Goal: Task Accomplishment & Management: Manage account settings

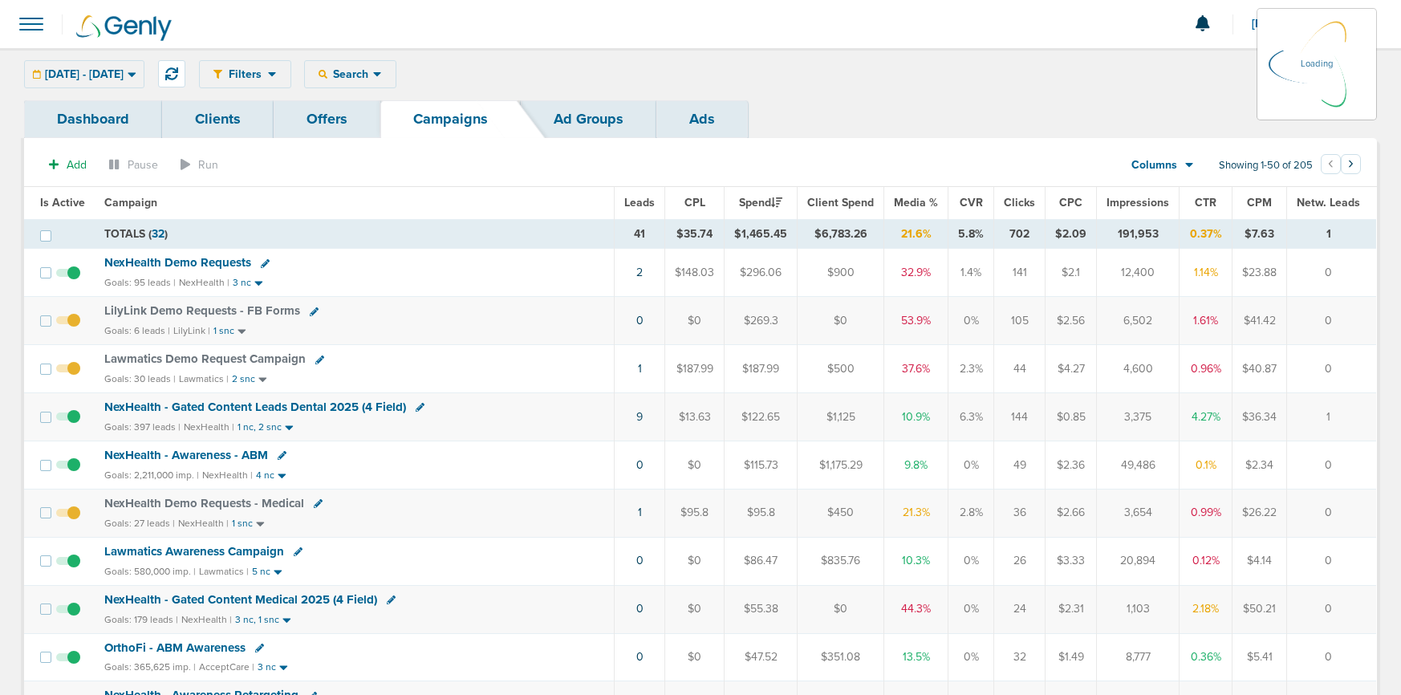
drag, startPoint x: 123, startPoint y: 69, endPoint x: 115, endPoint y: 87, distance: 20.1
click at [123, 70] on div "[DATE] - [DATE] [DATE] [DATE] Last 7 Days Last 14 Days This Month Last Month Th…" at bounding box center [84, 74] width 120 height 28
click at [111, 63] on div "[DATE] - [DATE]" at bounding box center [84, 74] width 119 height 26
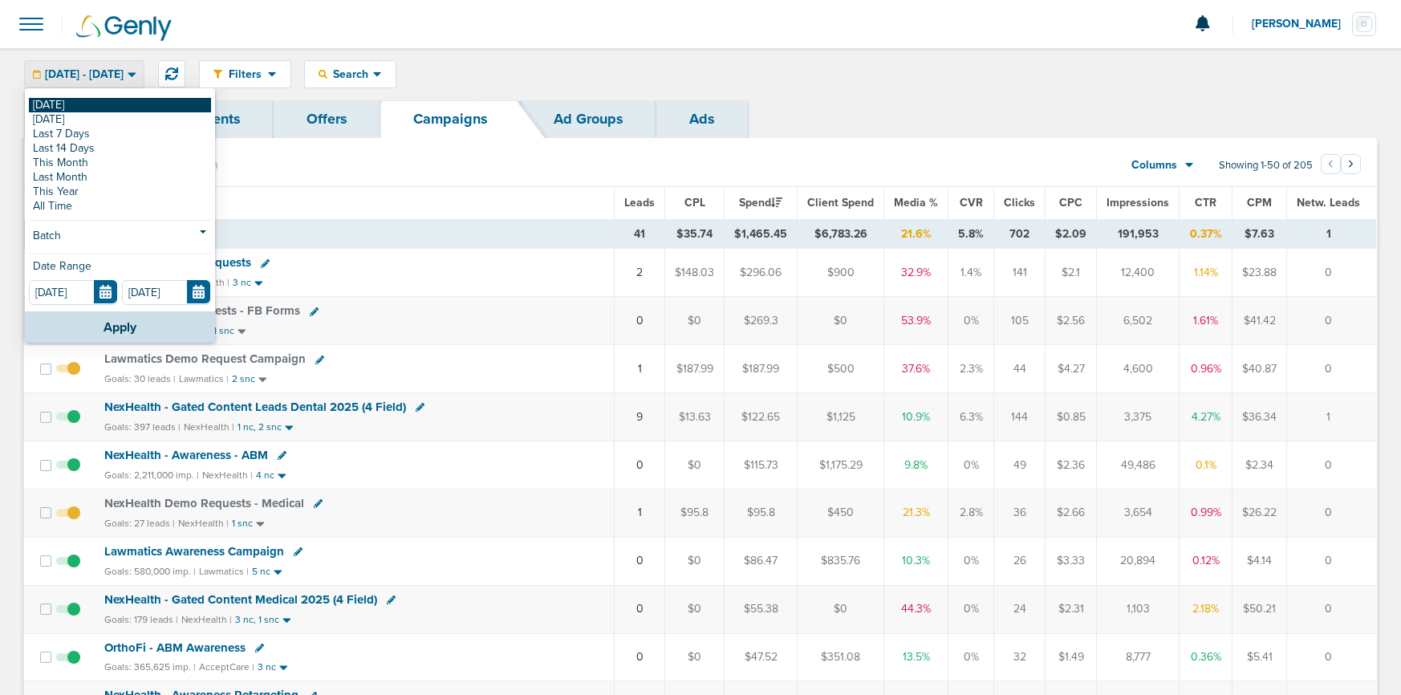
click at [70, 104] on link "[DATE]" at bounding box center [120, 105] width 182 height 14
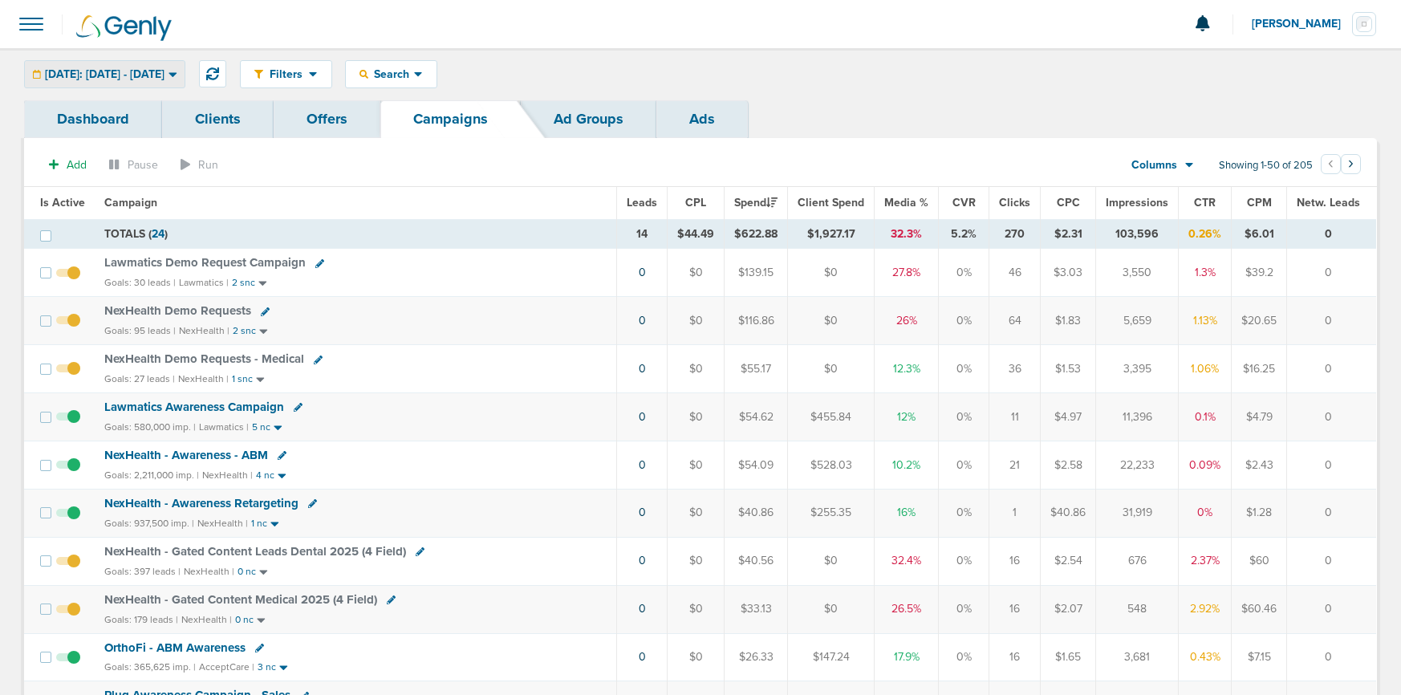
click at [153, 72] on span "[DATE]: [DATE] - [DATE]" at bounding box center [105, 74] width 120 height 11
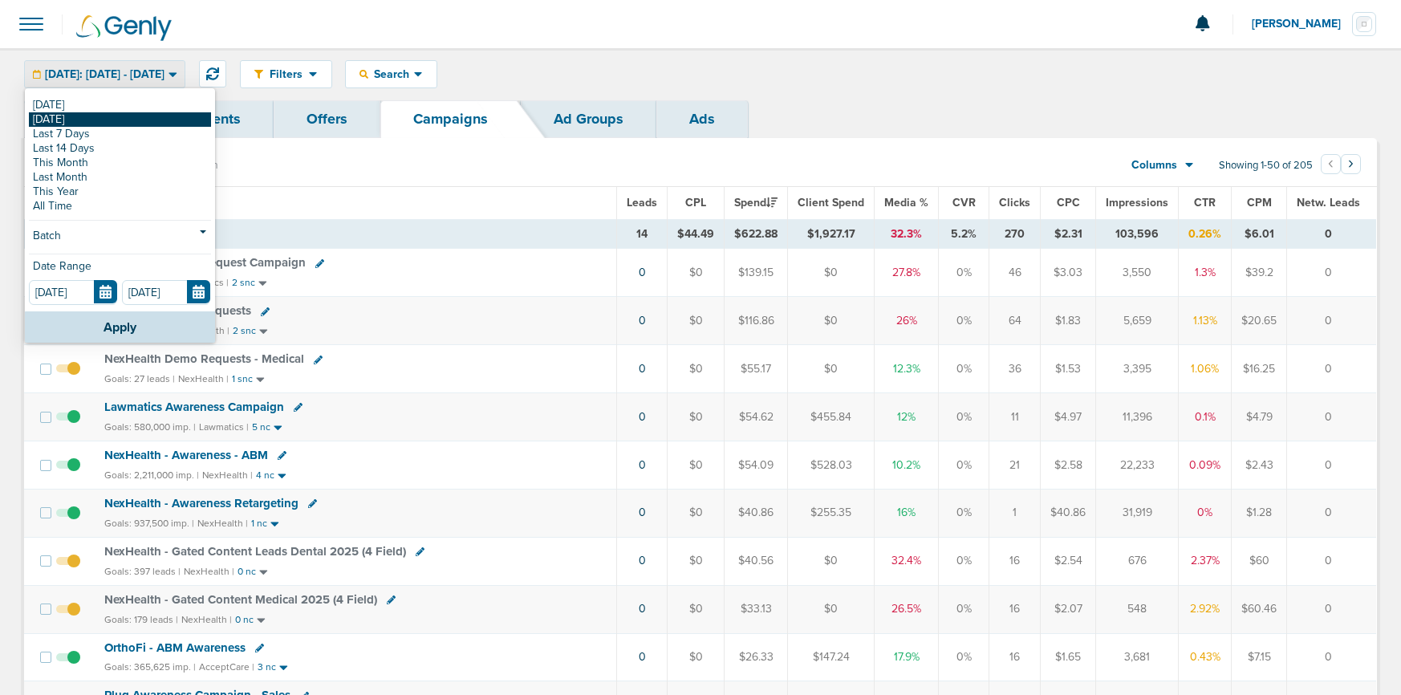
click at [135, 117] on link "[DATE]" at bounding box center [120, 119] width 182 height 14
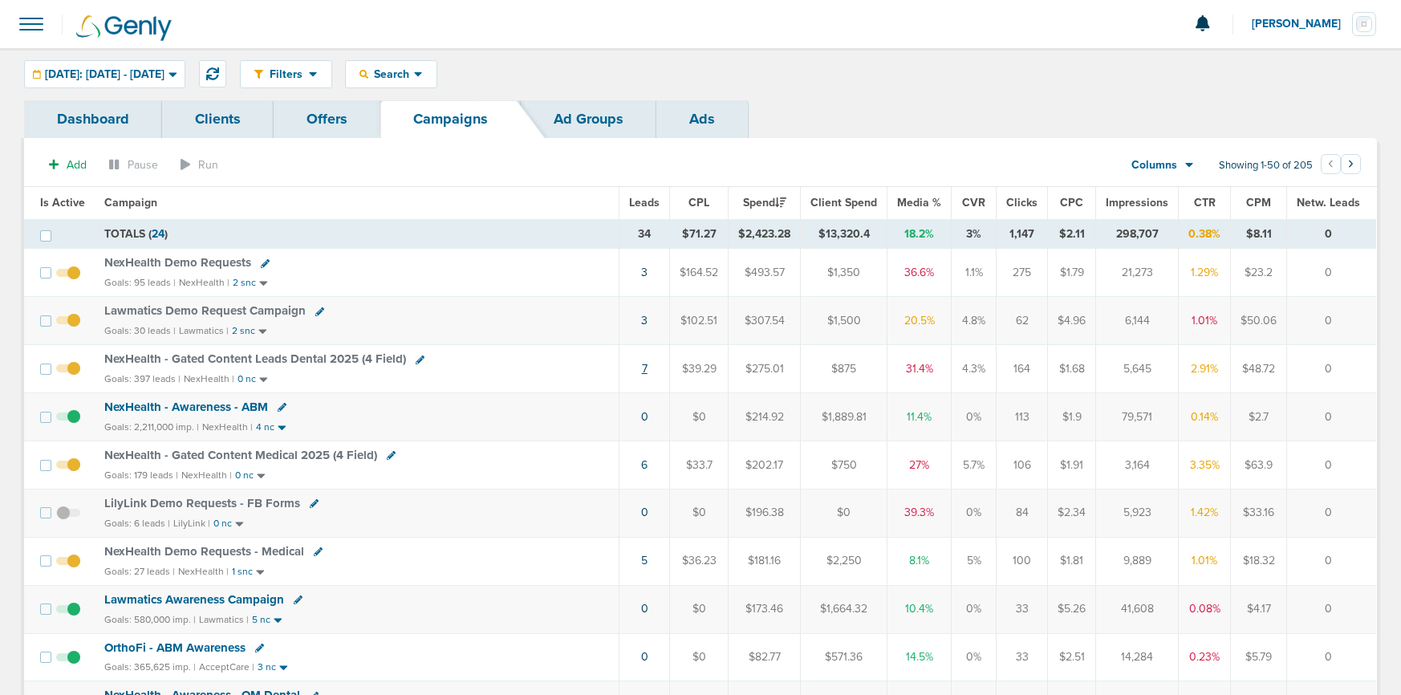
click at [647, 367] on link "7" at bounding box center [645, 369] width 6 height 14
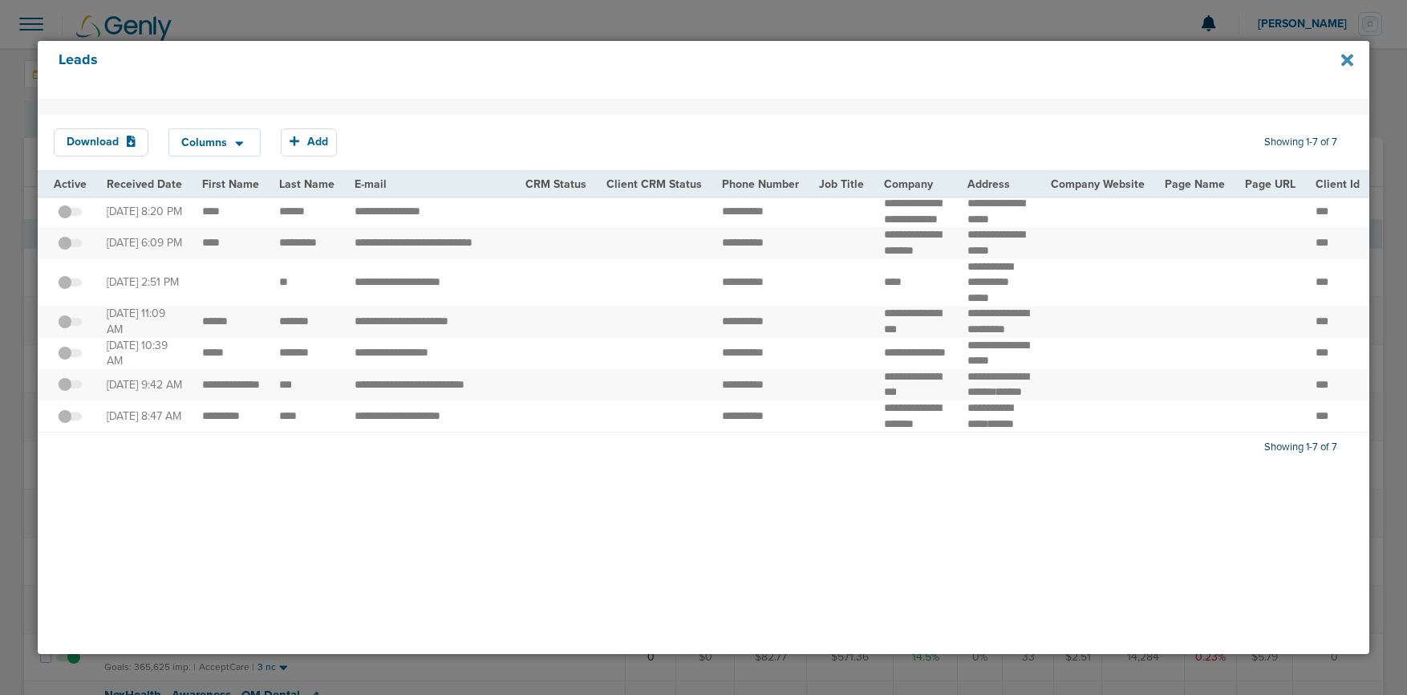
click at [1348, 61] on icon at bounding box center [1347, 60] width 12 height 12
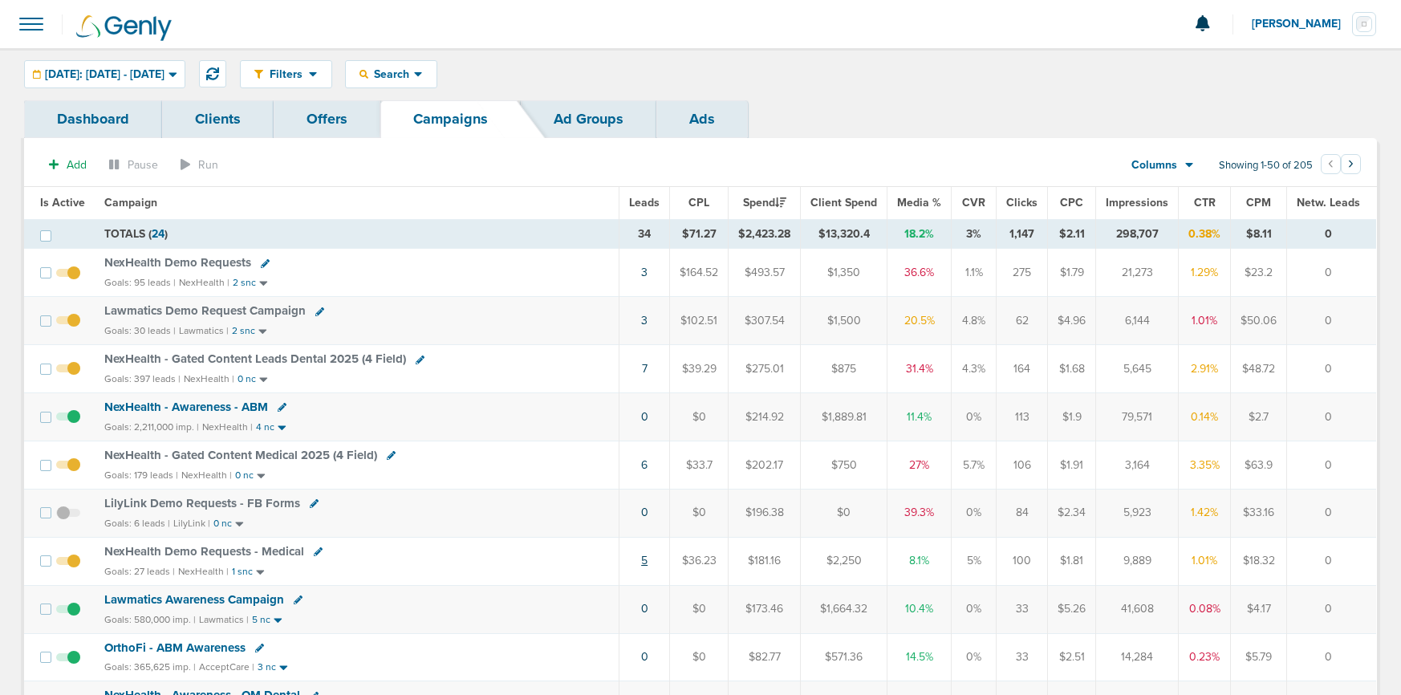
click at [647, 561] on link "5" at bounding box center [644, 560] width 6 height 14
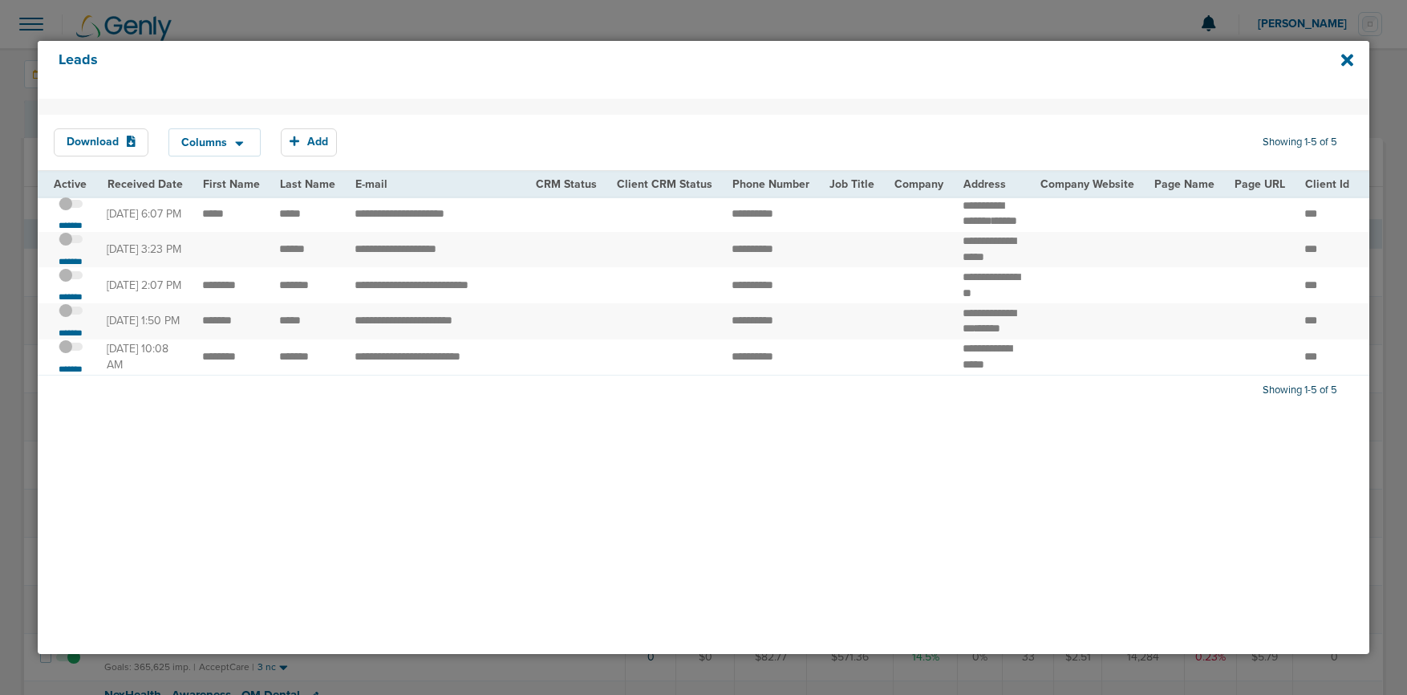
click at [1356, 60] on div "Leads" at bounding box center [704, 70] width 1332 height 58
click at [1352, 62] on icon at bounding box center [1347, 60] width 12 height 12
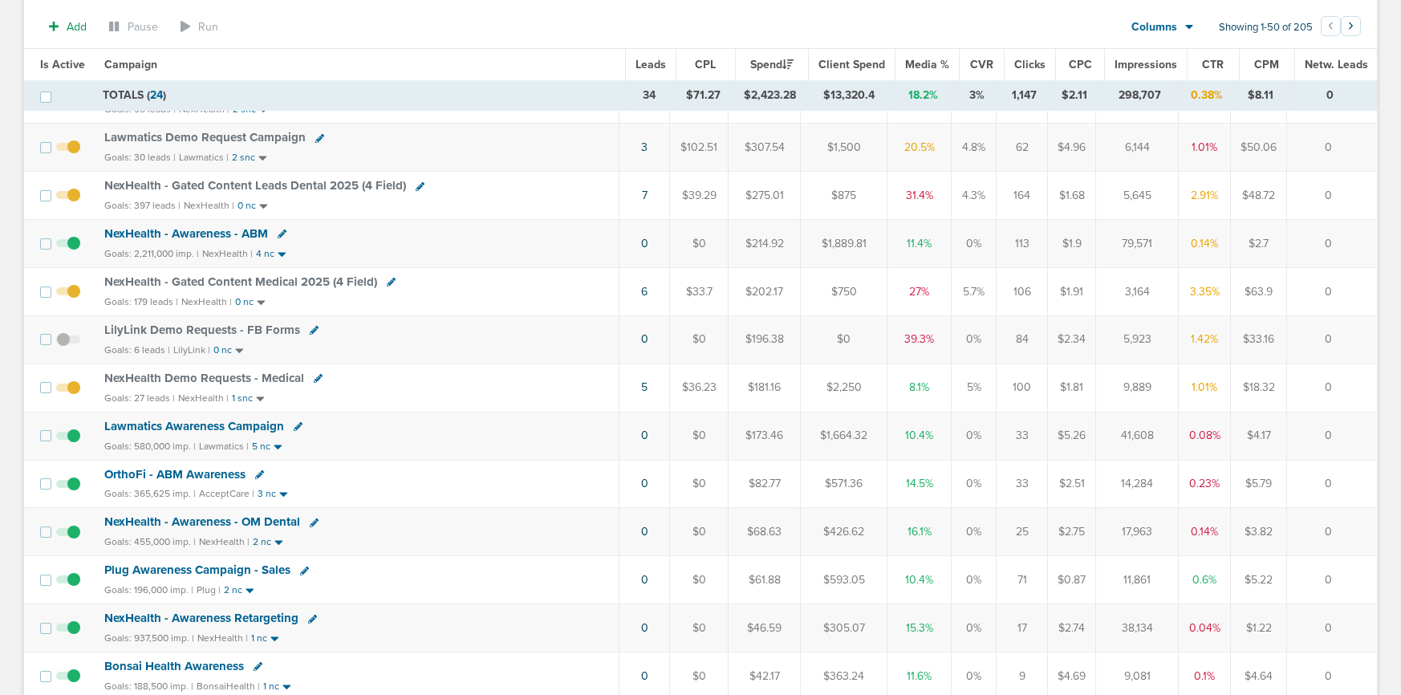
scroll to position [131, 0]
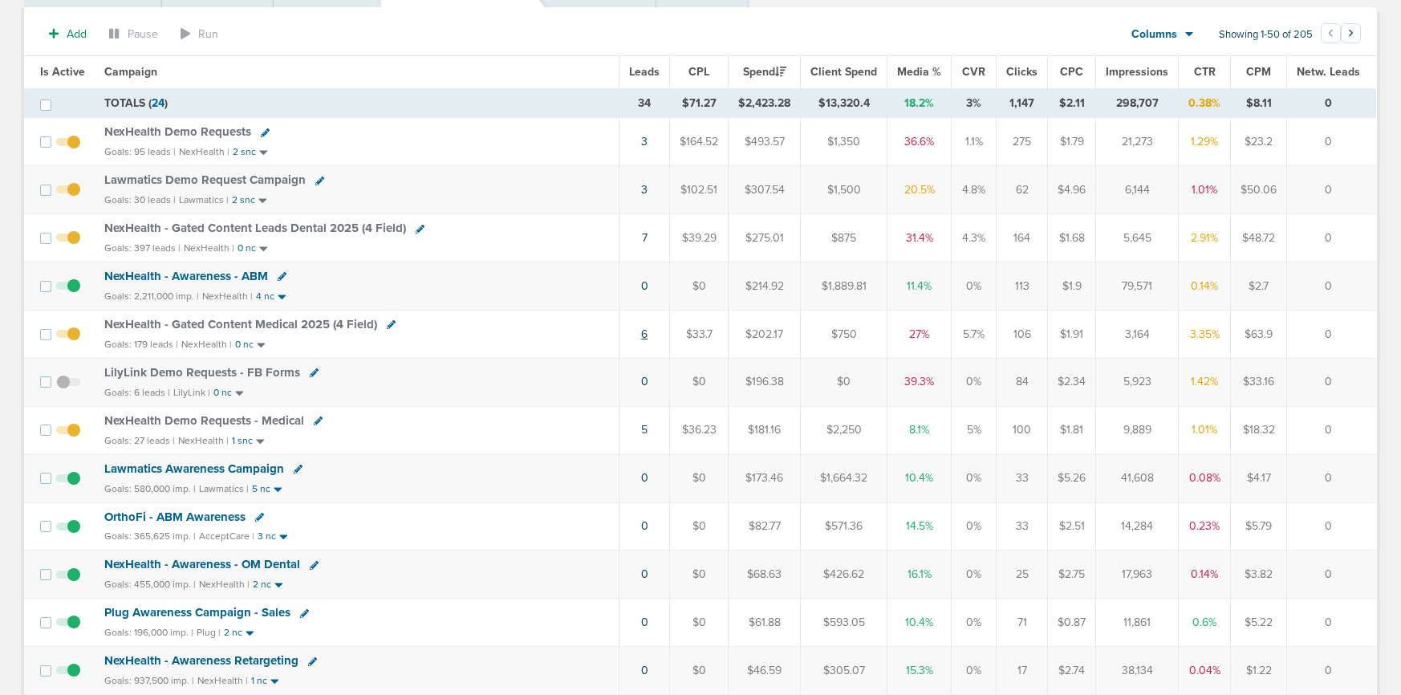
click at [647, 333] on link "6" at bounding box center [644, 334] width 6 height 14
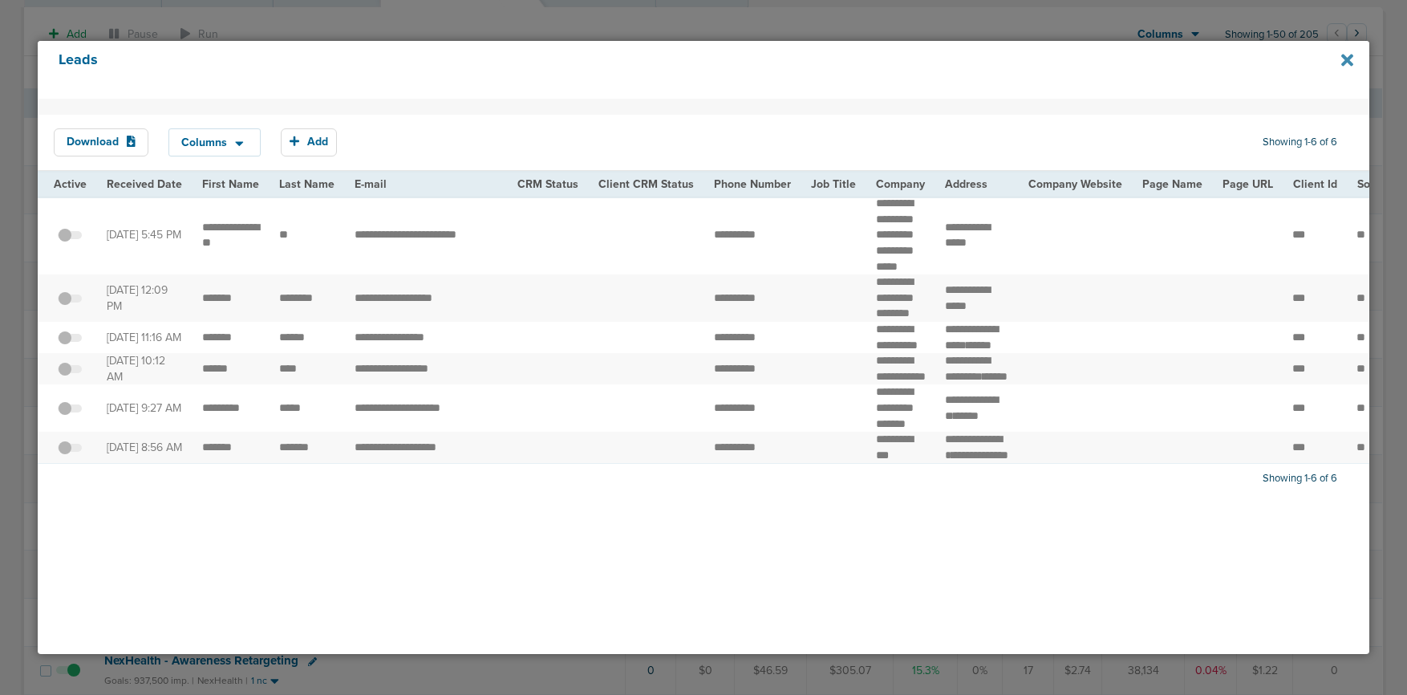
click at [1344, 59] on icon at bounding box center [1347, 60] width 12 height 12
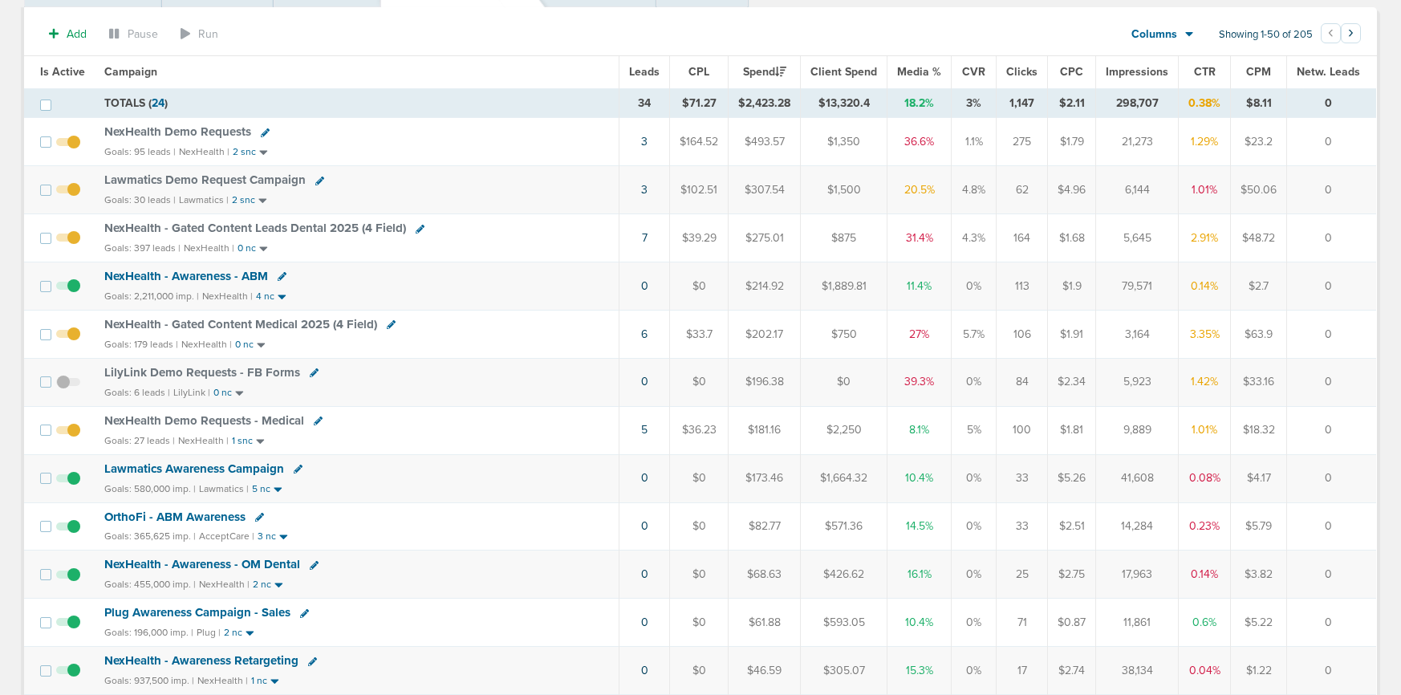
scroll to position [0, 0]
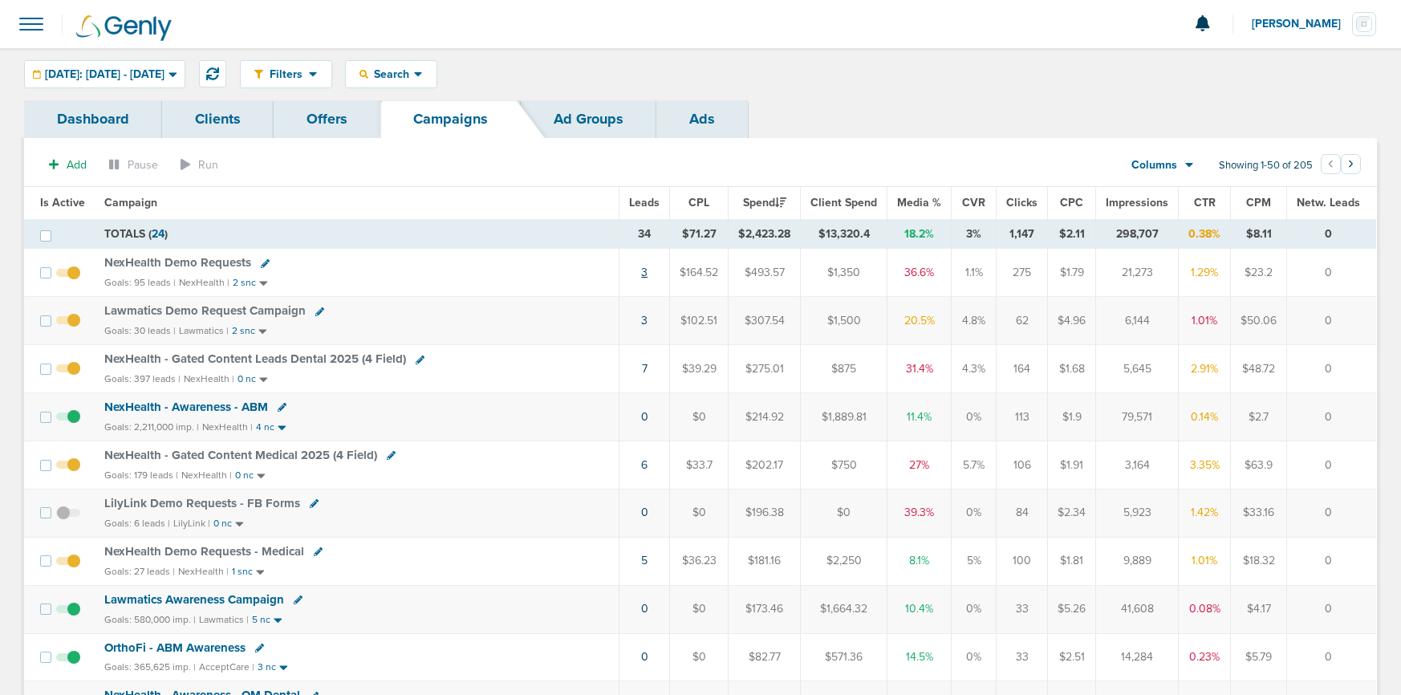
click at [647, 274] on link "3" at bounding box center [644, 273] width 6 height 14
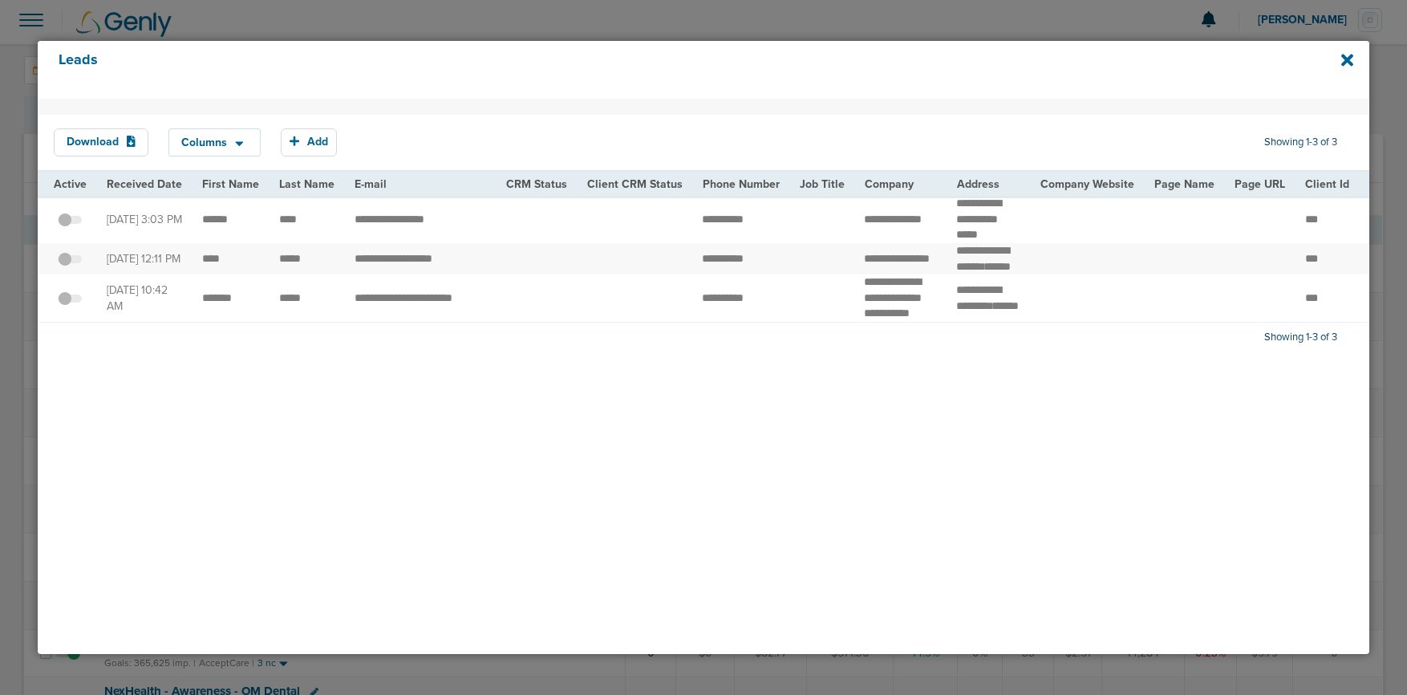
scroll to position [0, 1]
click at [1352, 59] on icon at bounding box center [1347, 60] width 12 height 18
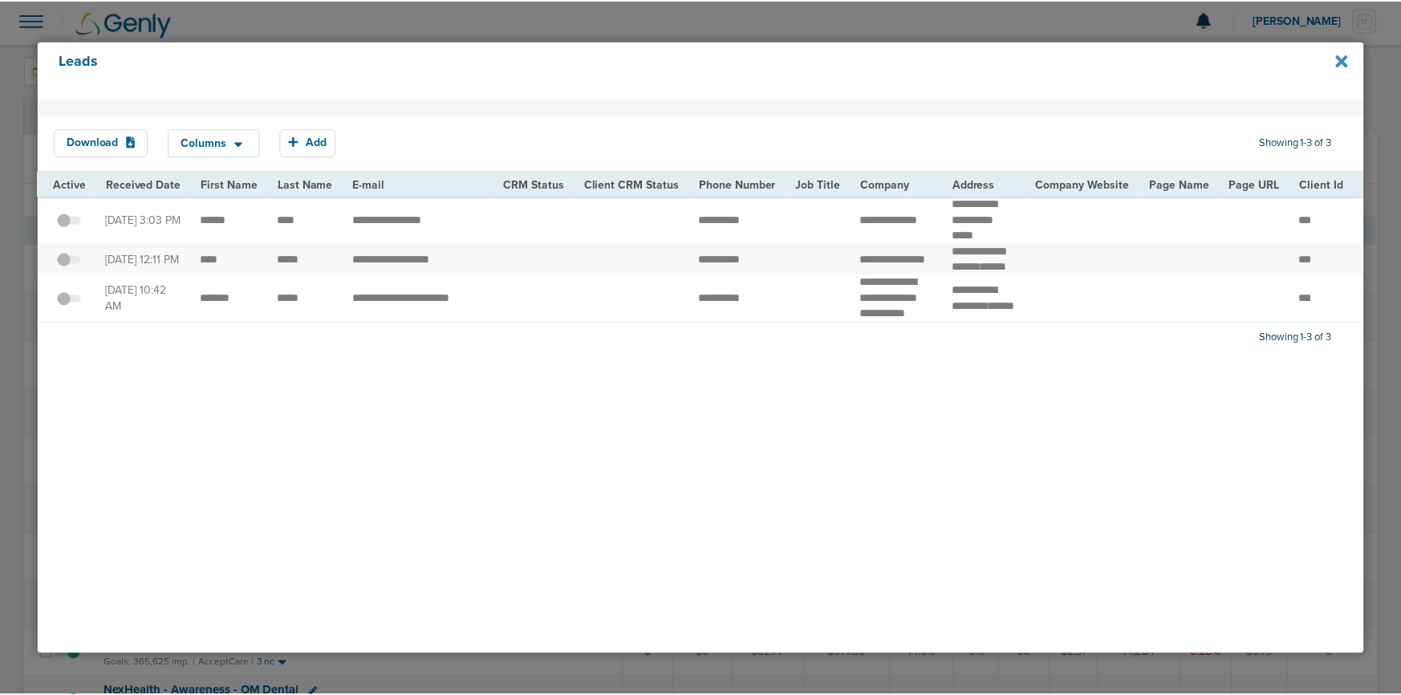
scroll to position [0, 0]
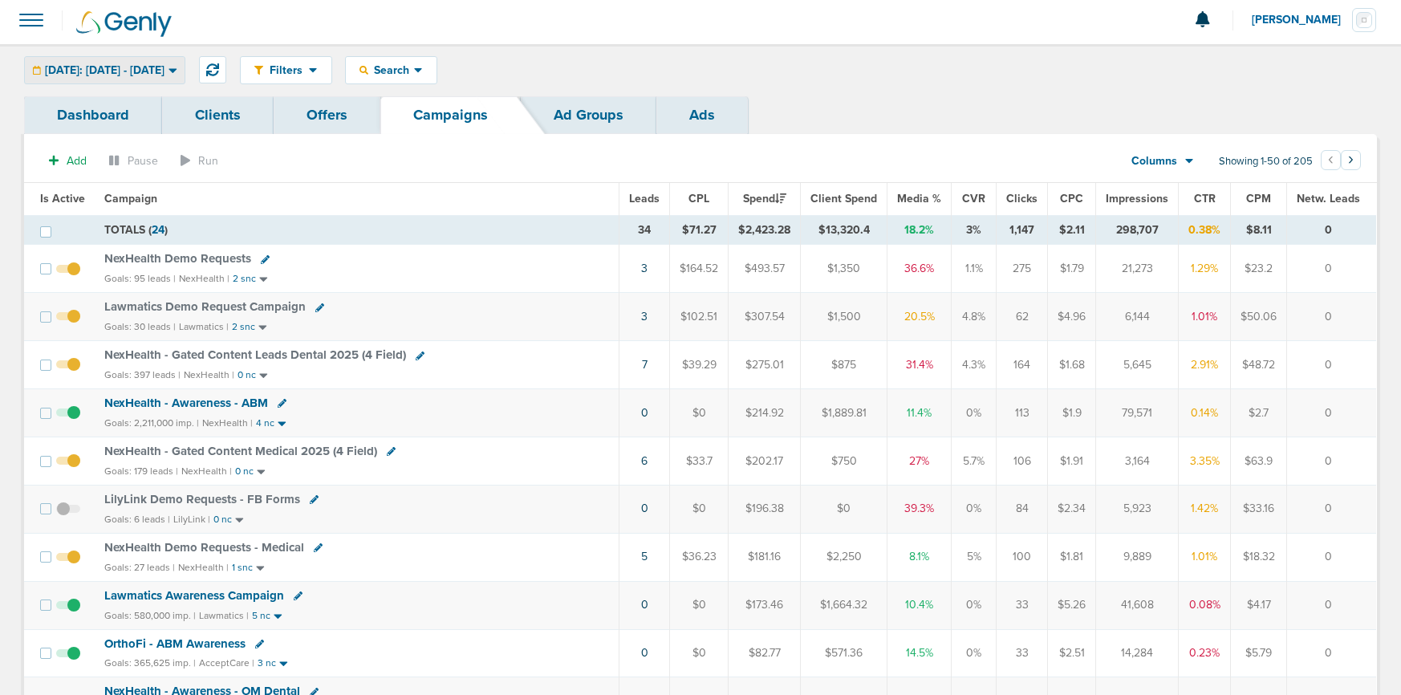
click at [147, 69] on span "[DATE]: [DATE] - [DATE]" at bounding box center [105, 70] width 120 height 11
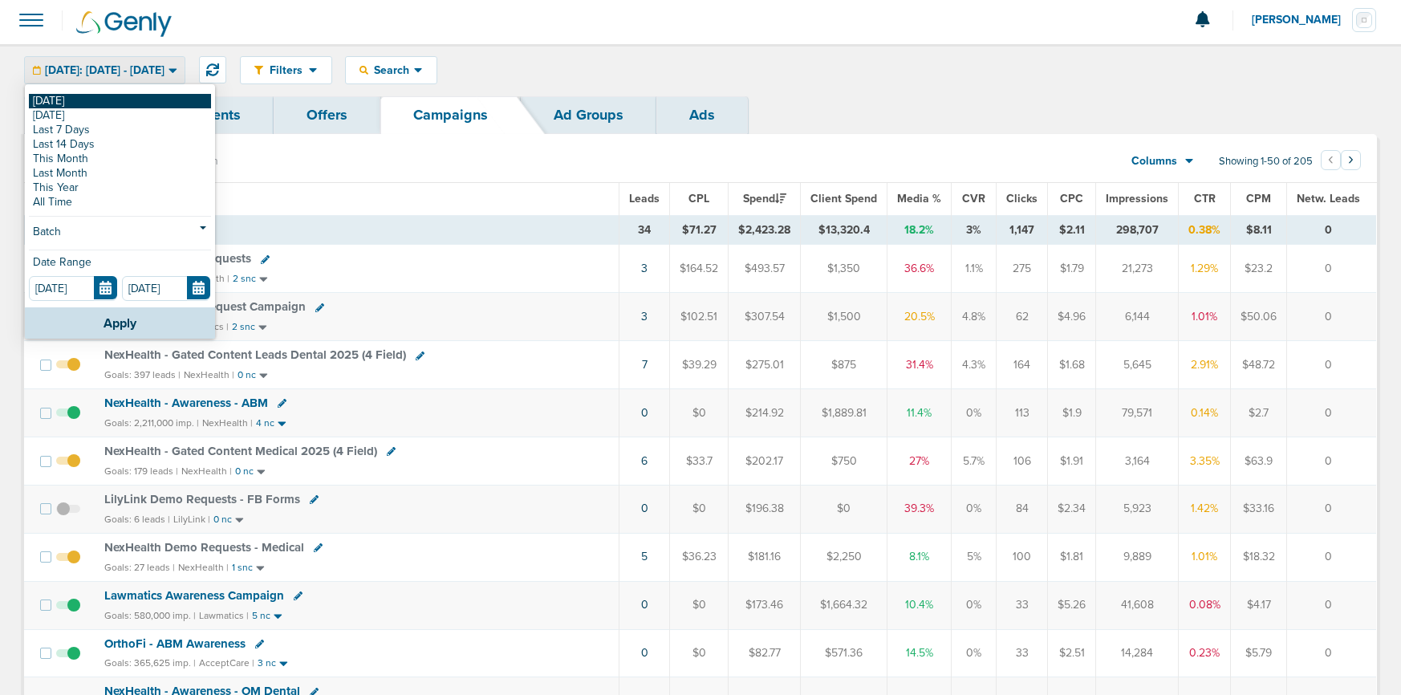
click at [133, 101] on link "[DATE]" at bounding box center [120, 101] width 182 height 14
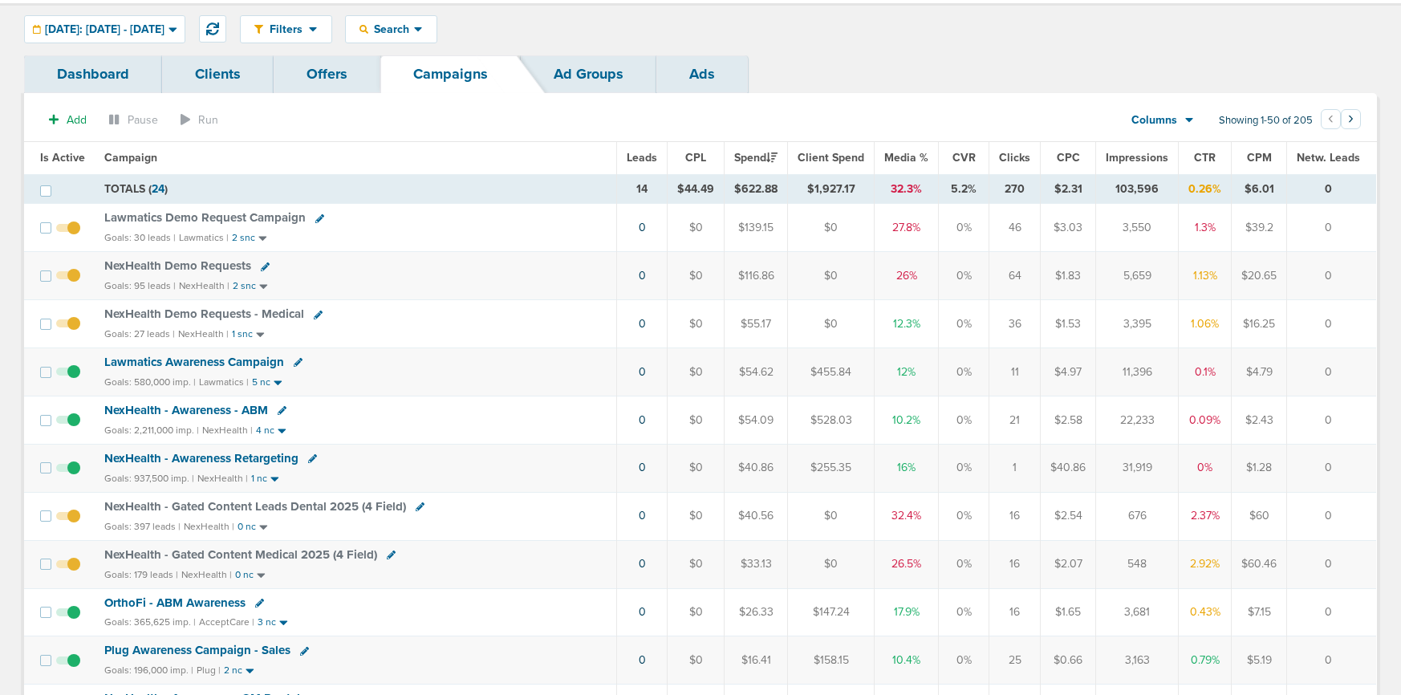
scroll to position [44, 0]
click at [132, 31] on span "[DATE]: [DATE] - [DATE]" at bounding box center [105, 30] width 120 height 11
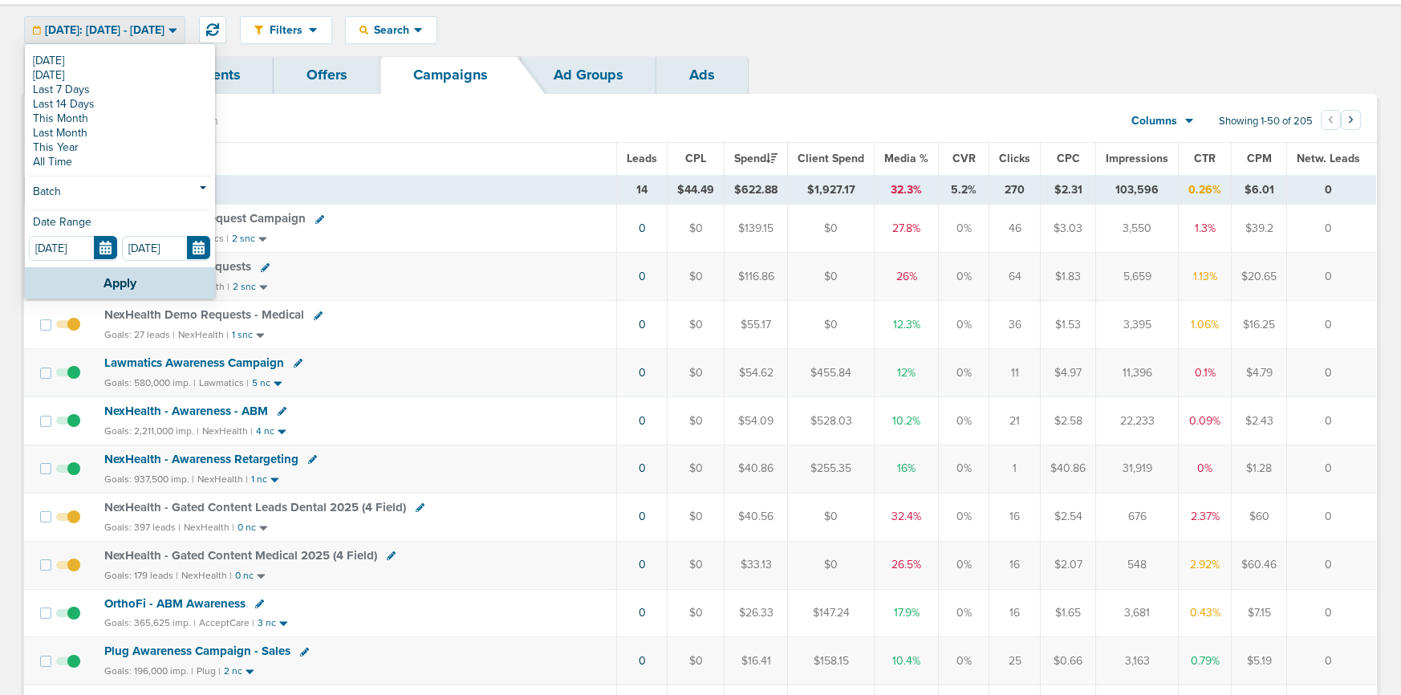
click at [132, 31] on span "[DATE]: [DATE] - [DATE]" at bounding box center [105, 30] width 120 height 11
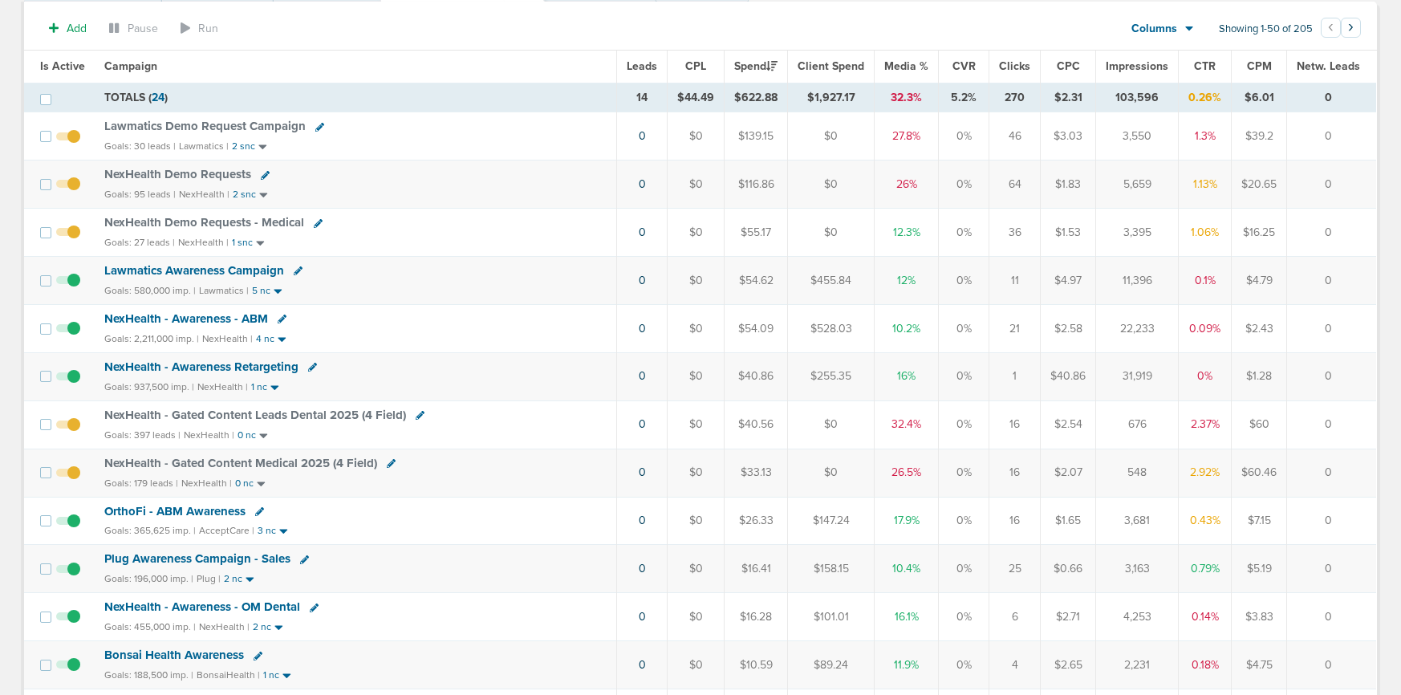
scroll to position [0, 0]
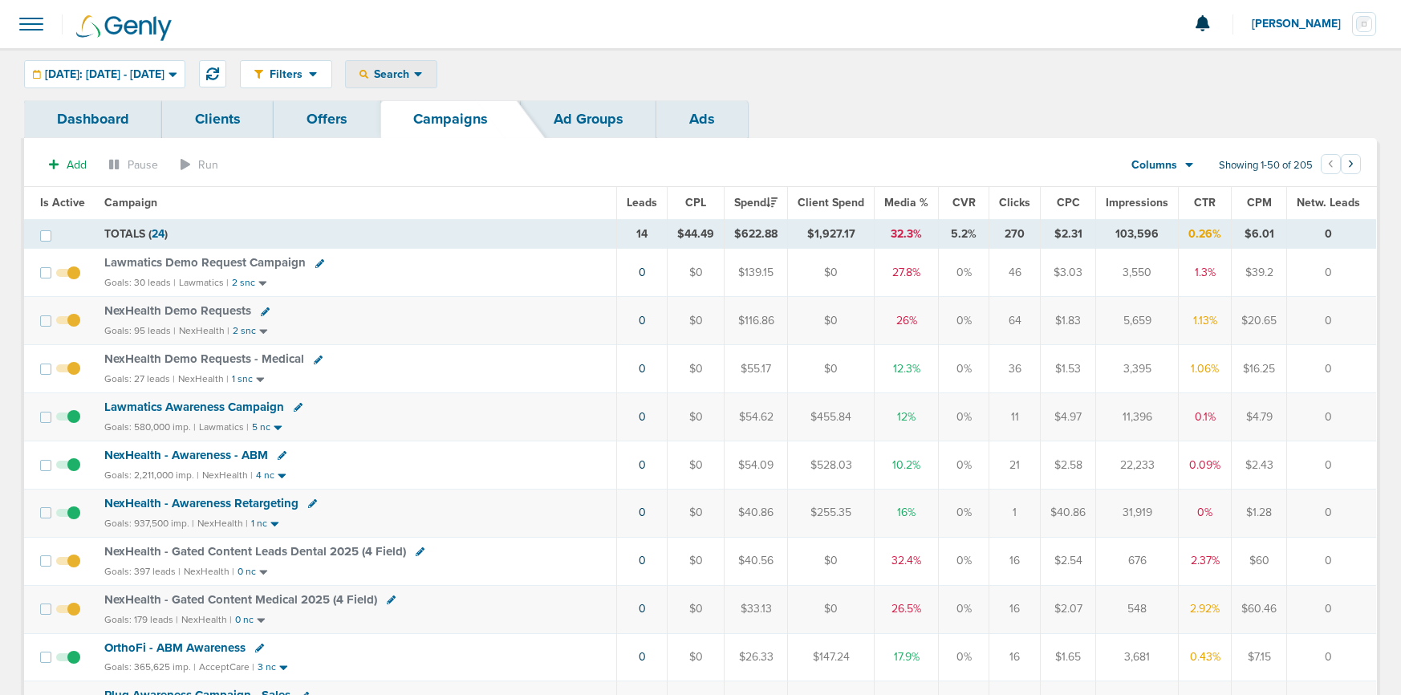
click at [414, 71] on span "Search" at bounding box center [391, 74] width 46 height 14
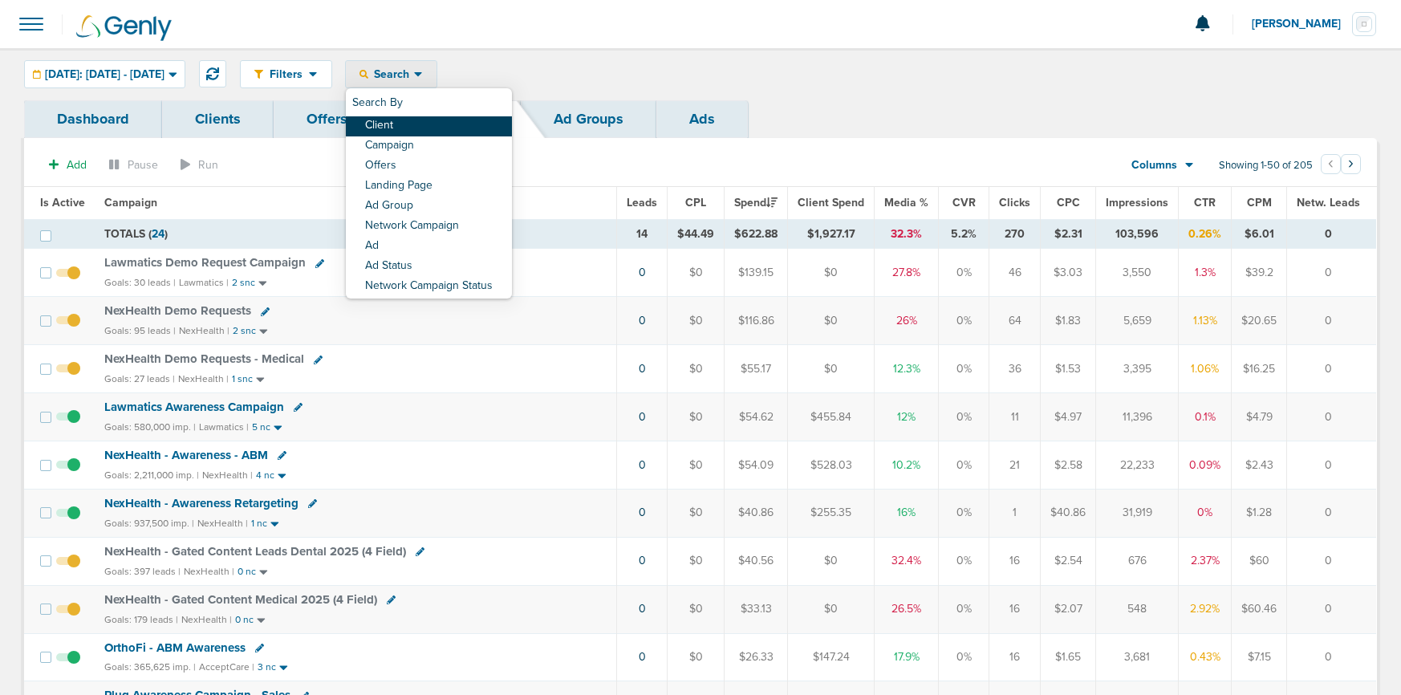
click at [434, 123] on link "Client" at bounding box center [429, 126] width 166 height 20
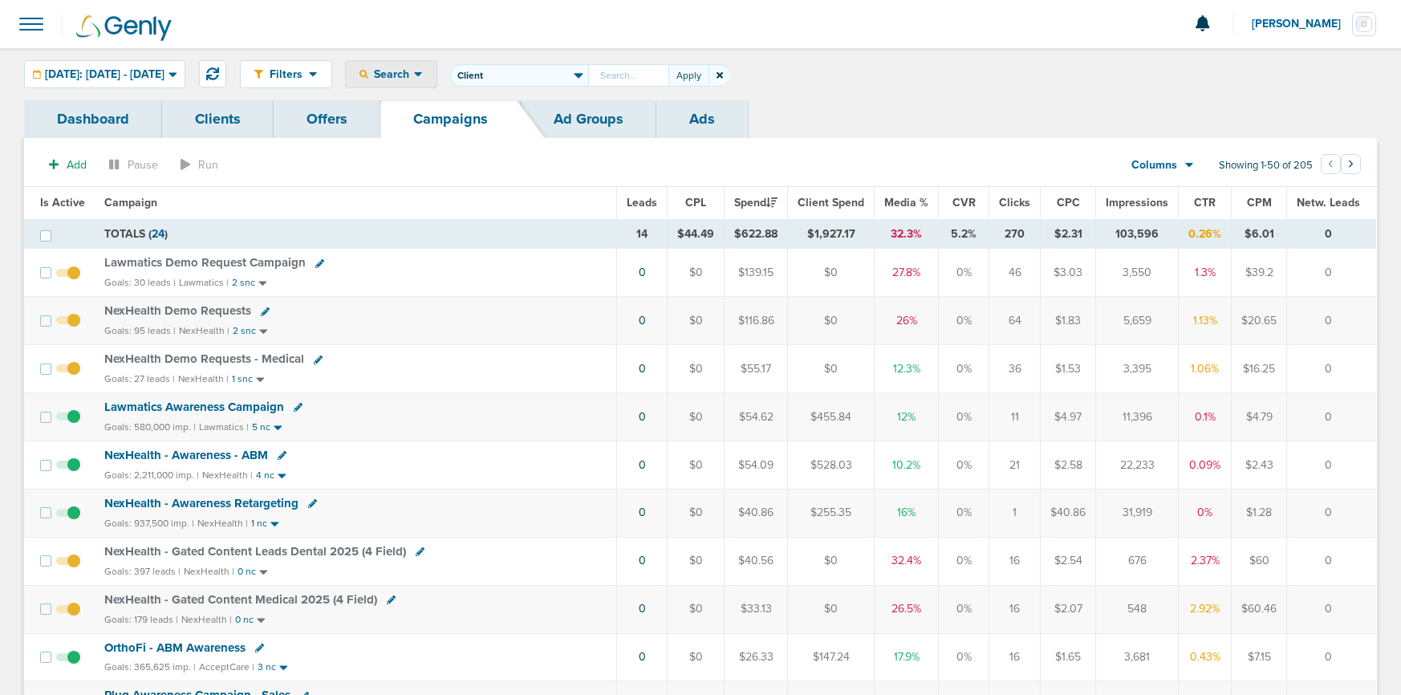
type input "G"
type input "OrthoFi"
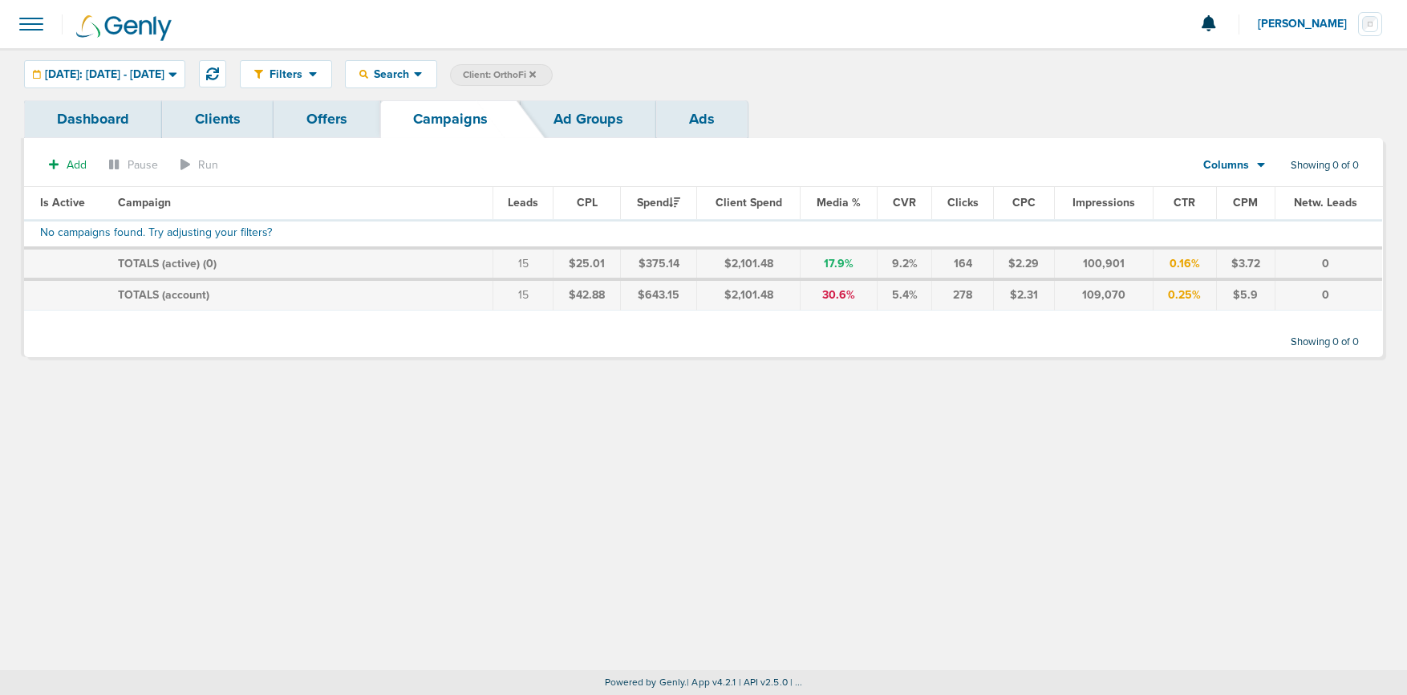
click at [536, 76] on icon at bounding box center [532, 75] width 6 height 10
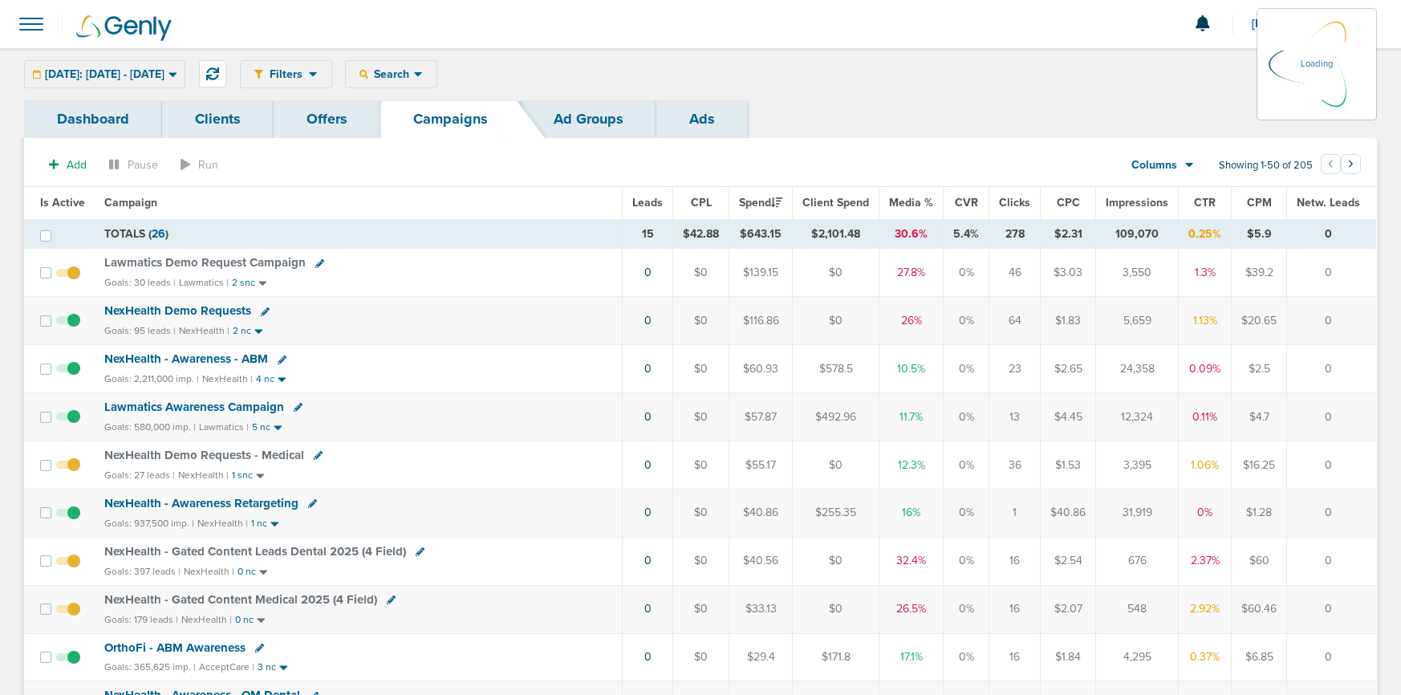
drag, startPoint x: 439, startPoint y: 73, endPoint x: 444, endPoint y: 92, distance: 20.1
click at [440, 76] on div "Filters Active Only Settings Status Active Inactive Objectives MQL SQL Traffic …" at bounding box center [808, 74] width 1137 height 28
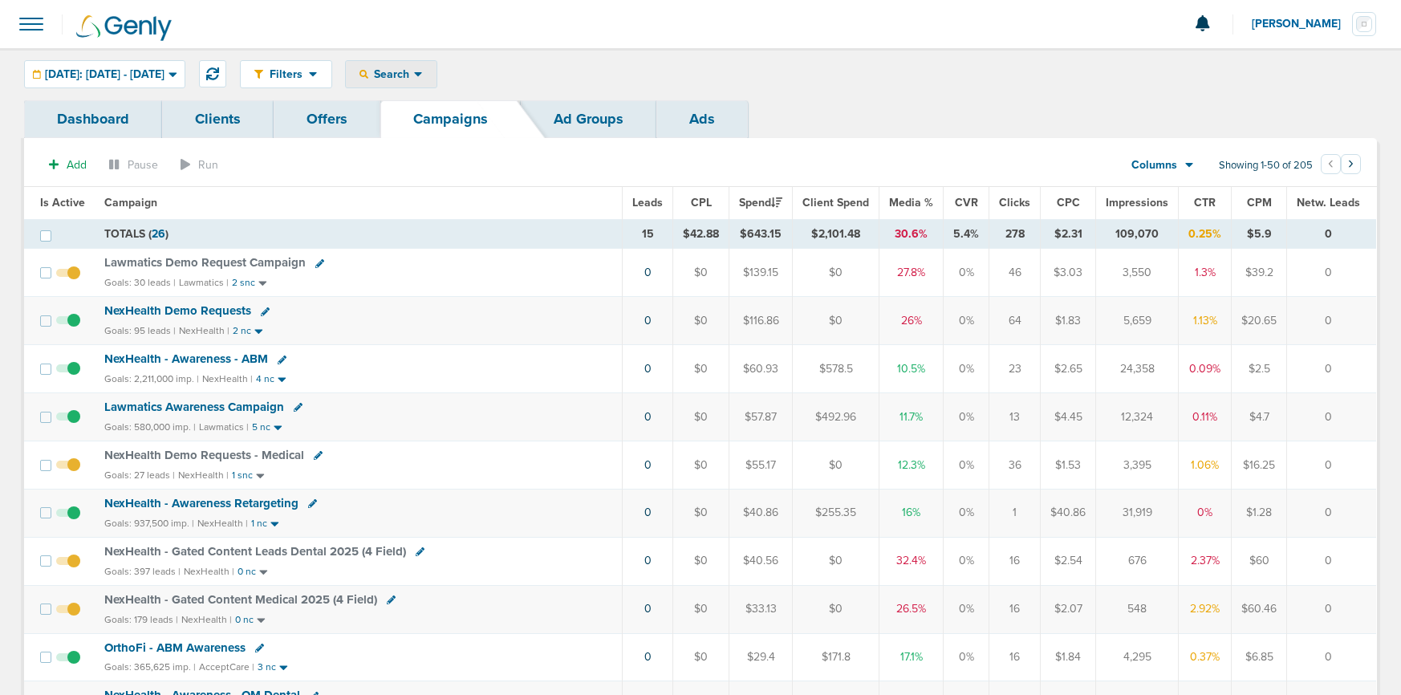
click at [414, 73] on span "Search" at bounding box center [391, 74] width 46 height 14
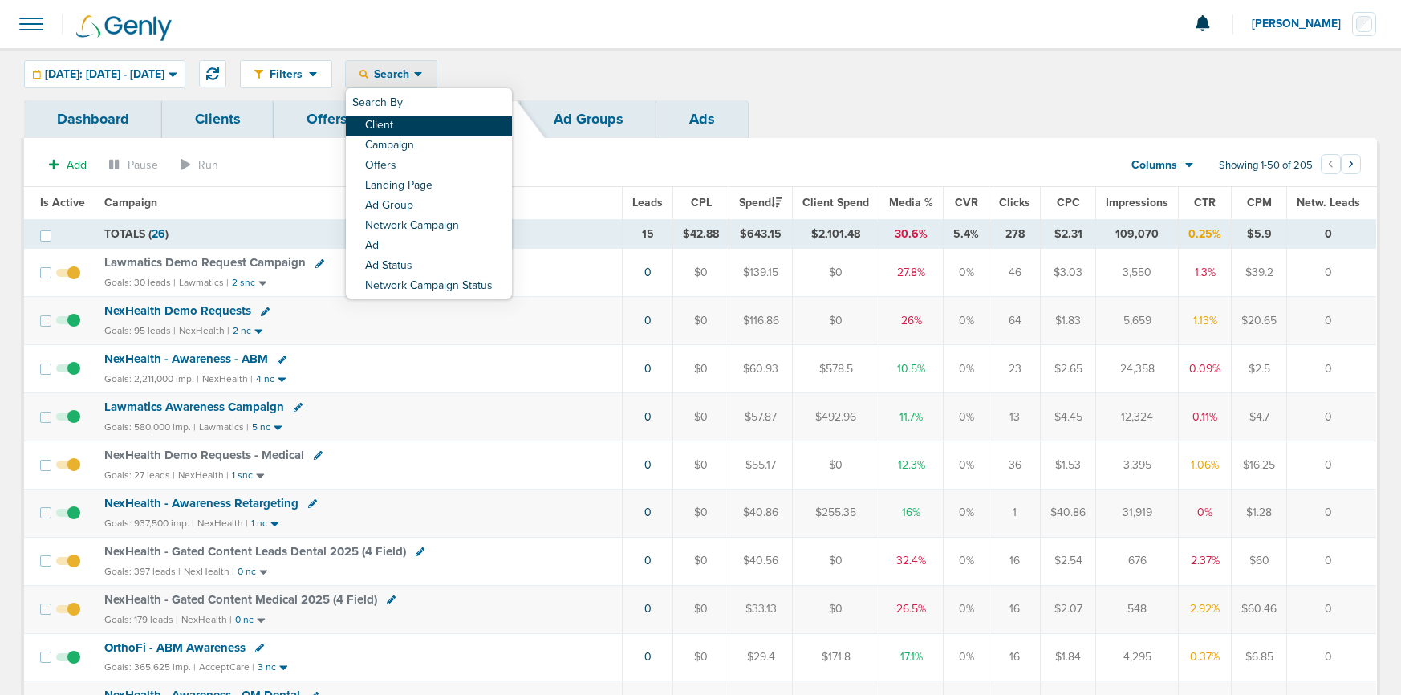
click at [447, 122] on link "Client" at bounding box center [429, 126] width 166 height 20
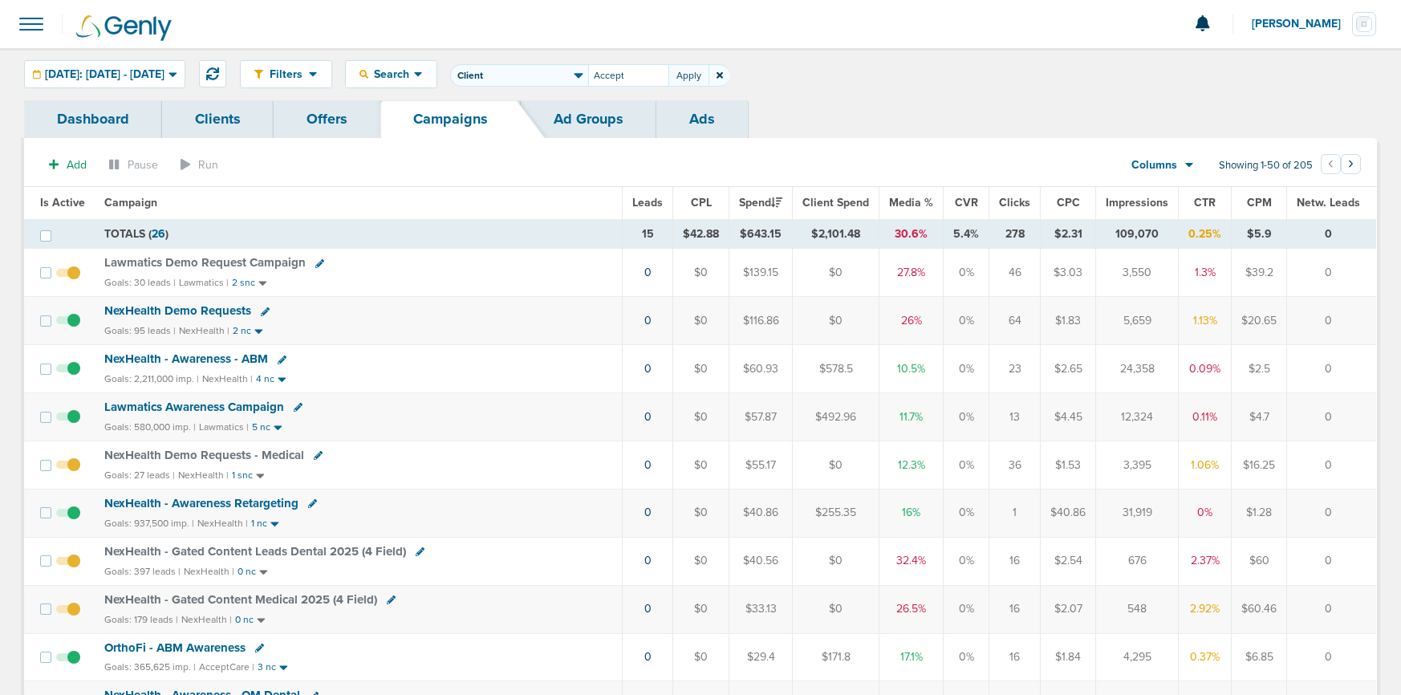
type input "Accept"
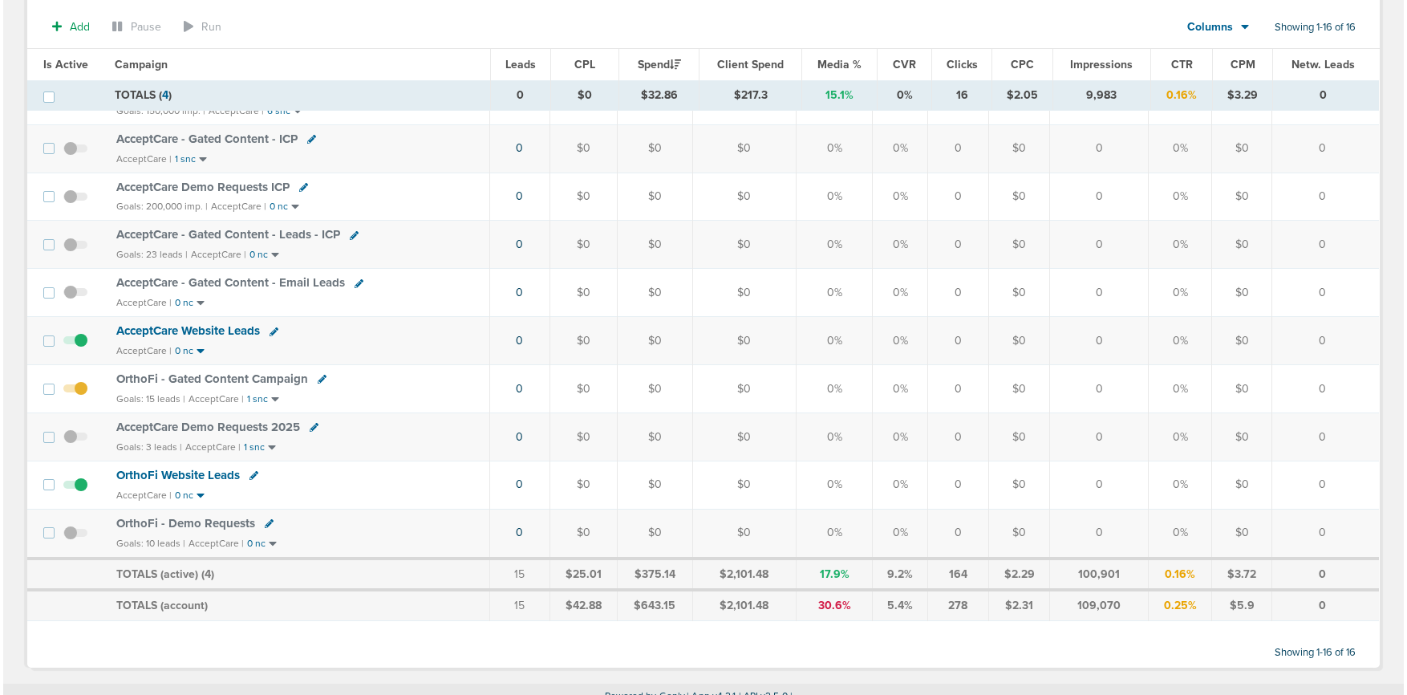
scroll to position [478, 0]
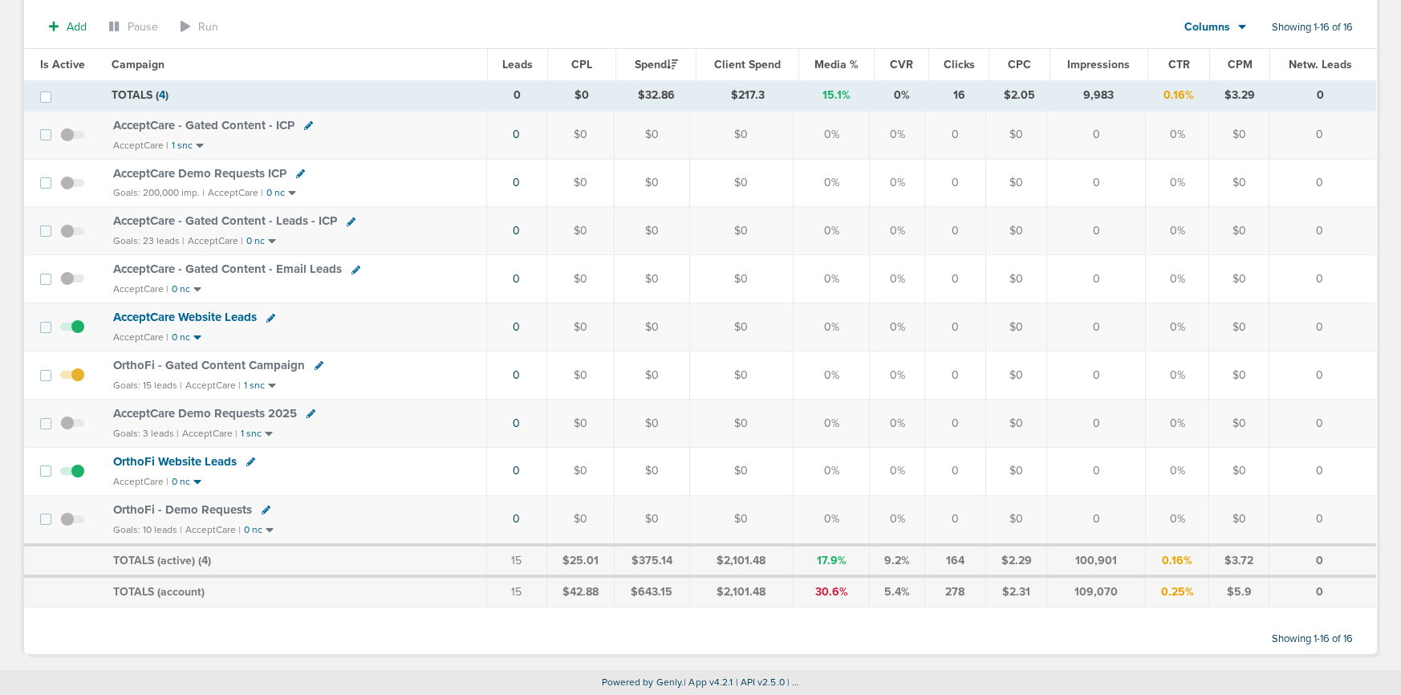
click at [265, 507] on icon at bounding box center [266, 509] width 9 height 9
select select
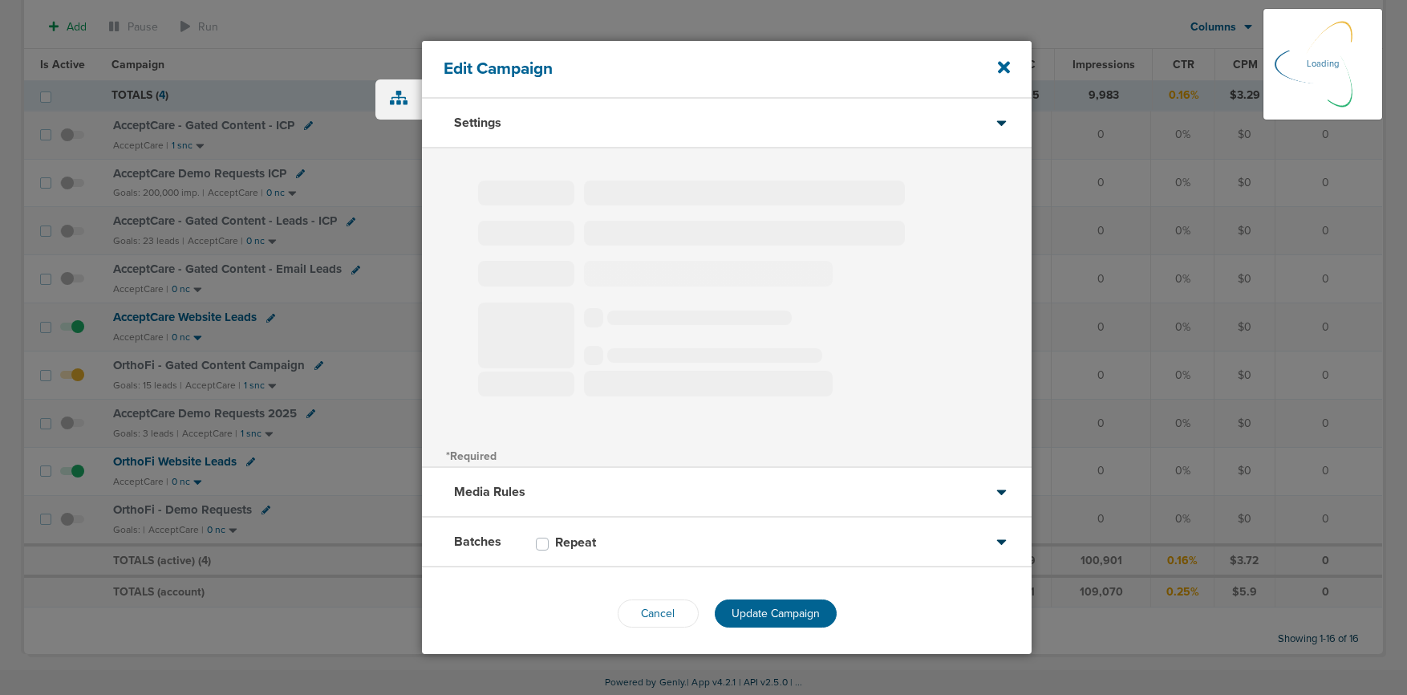
type input "OrthoFi - Demo Requests"
select select "Leads"
radio input "true"
select select "readOnly"
select select "1"
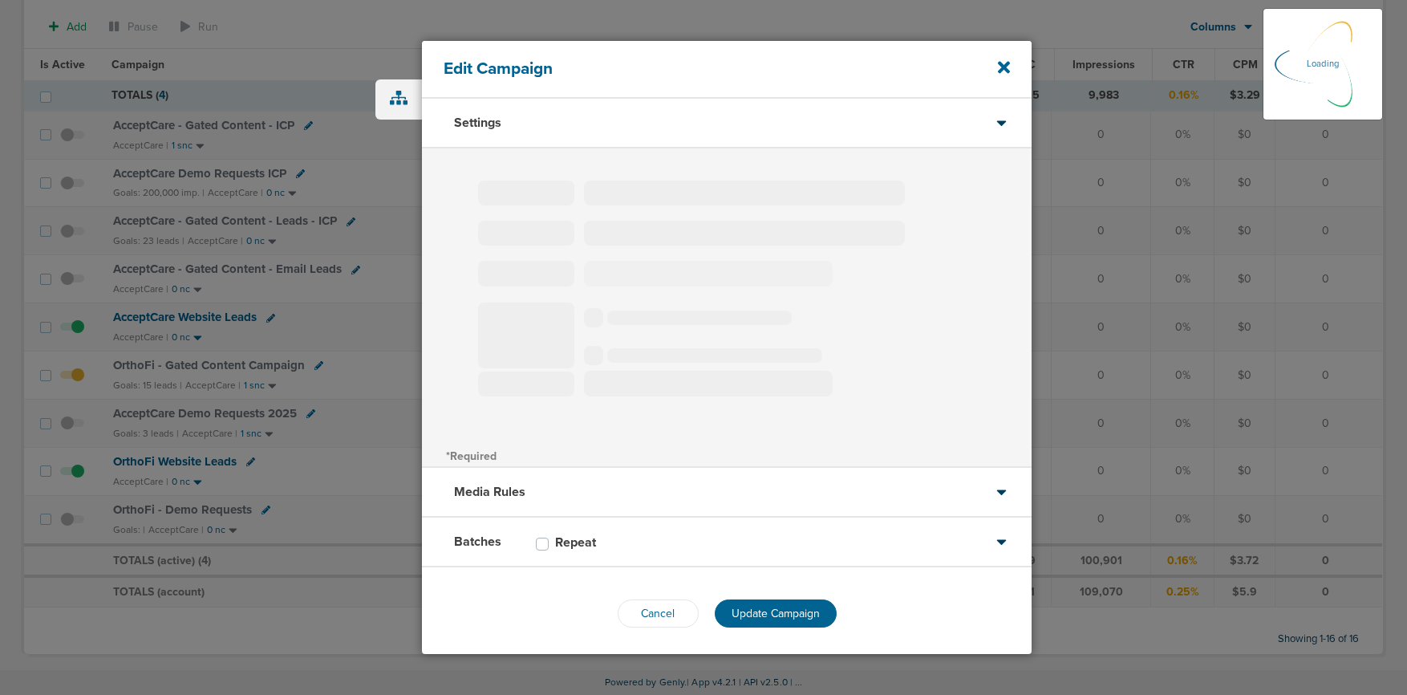
select select "2"
select select "3"
select select "4"
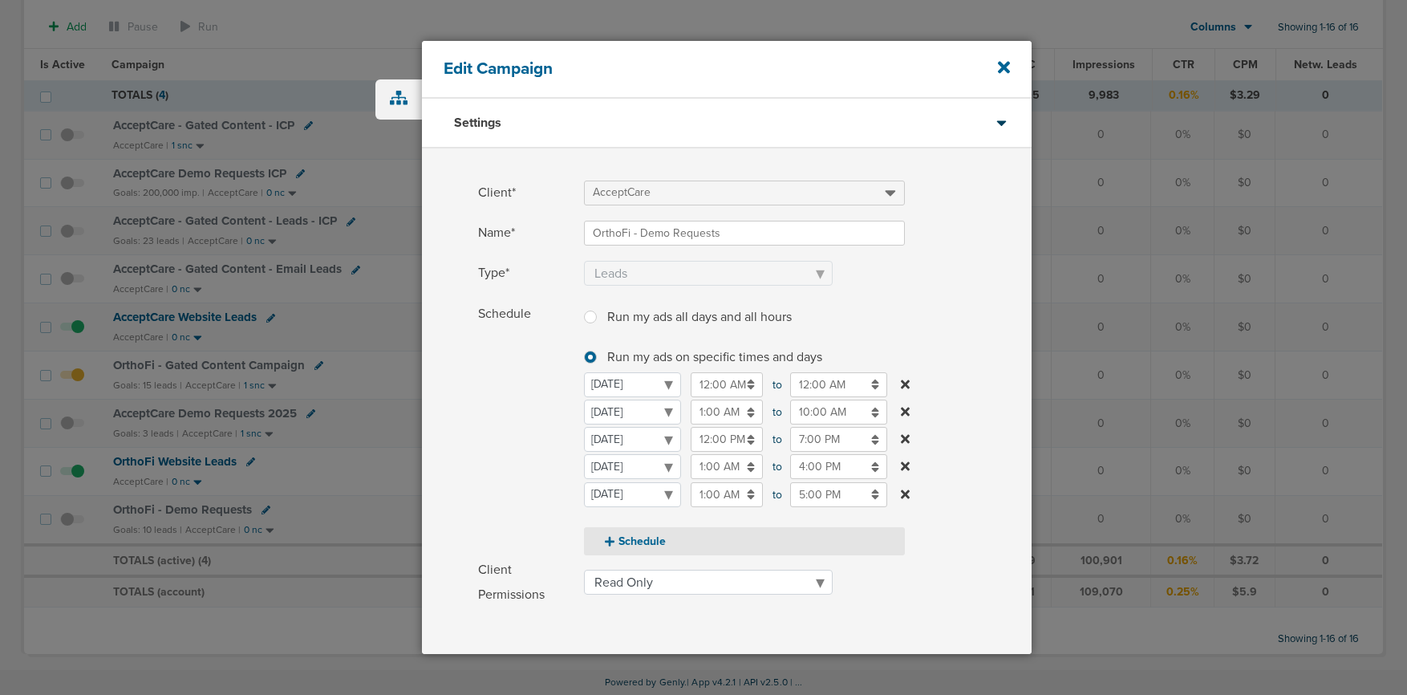
scroll to position [217, 0]
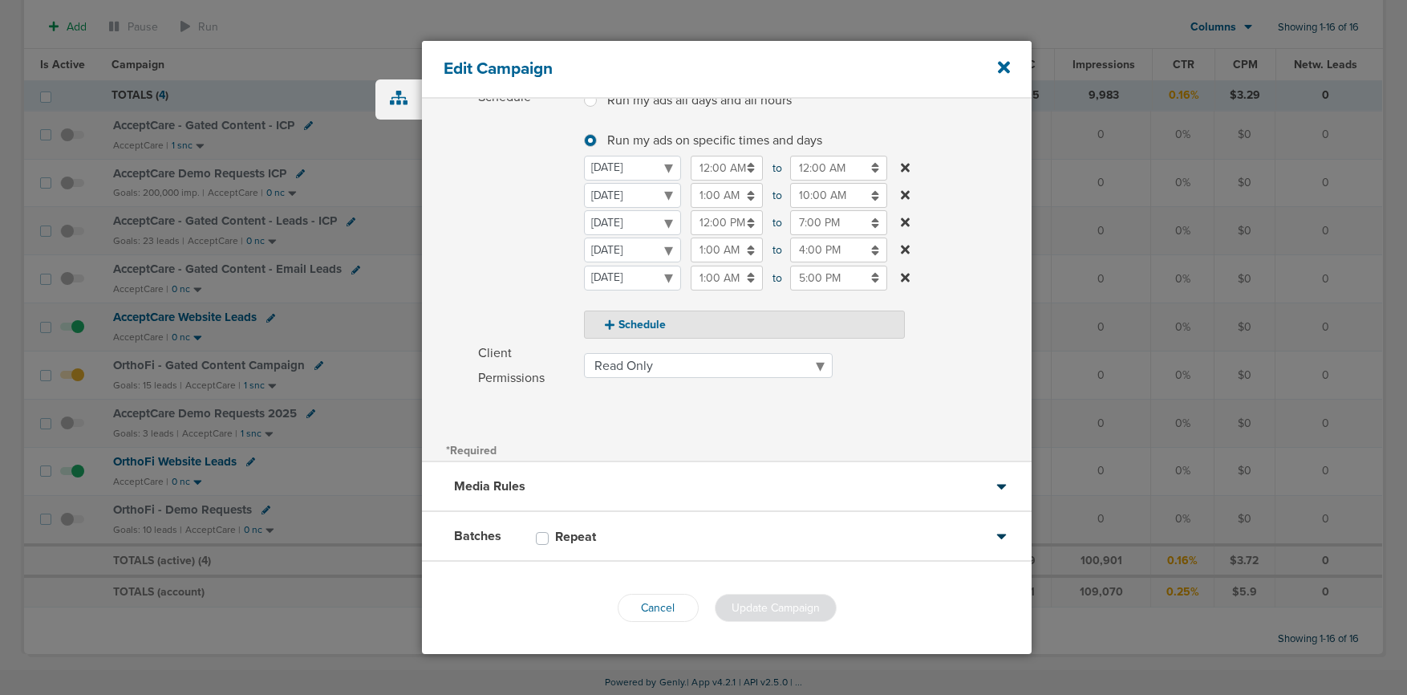
click at [709, 525] on div "Batches Repeat" at bounding box center [727, 537] width 610 height 50
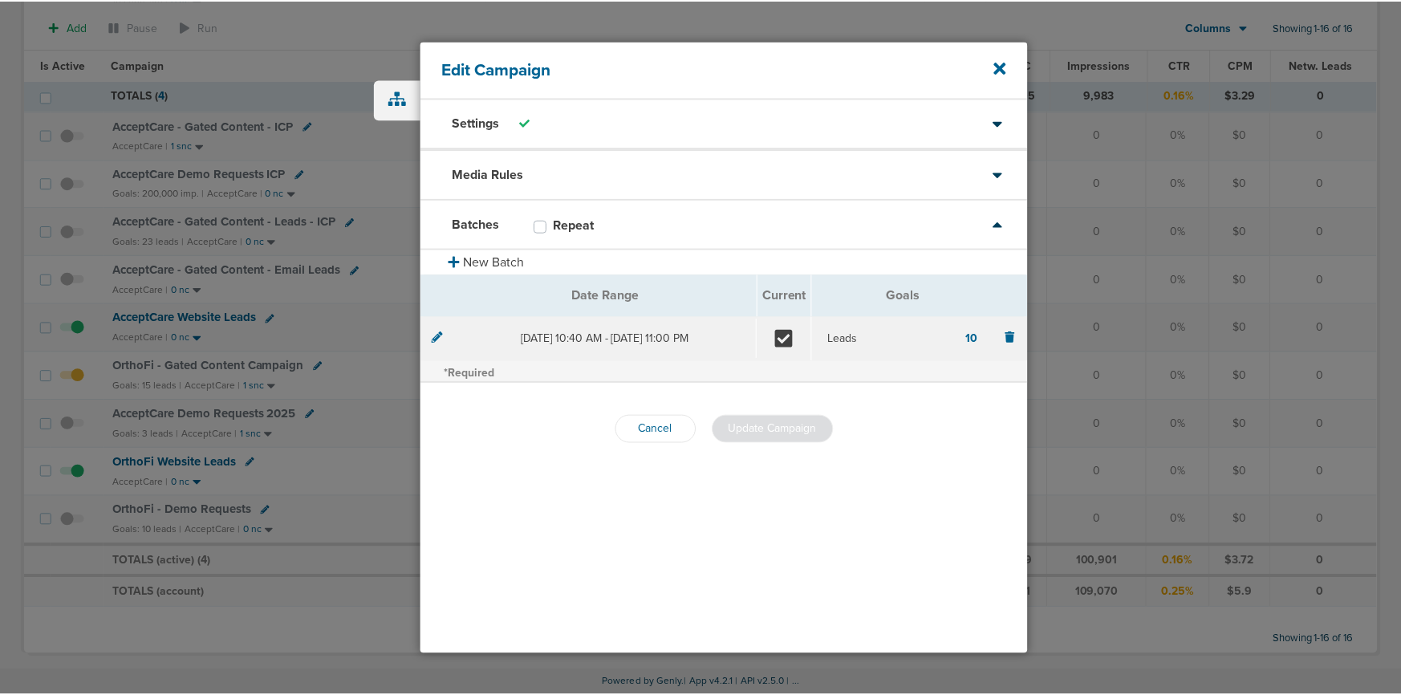
scroll to position [0, 0]
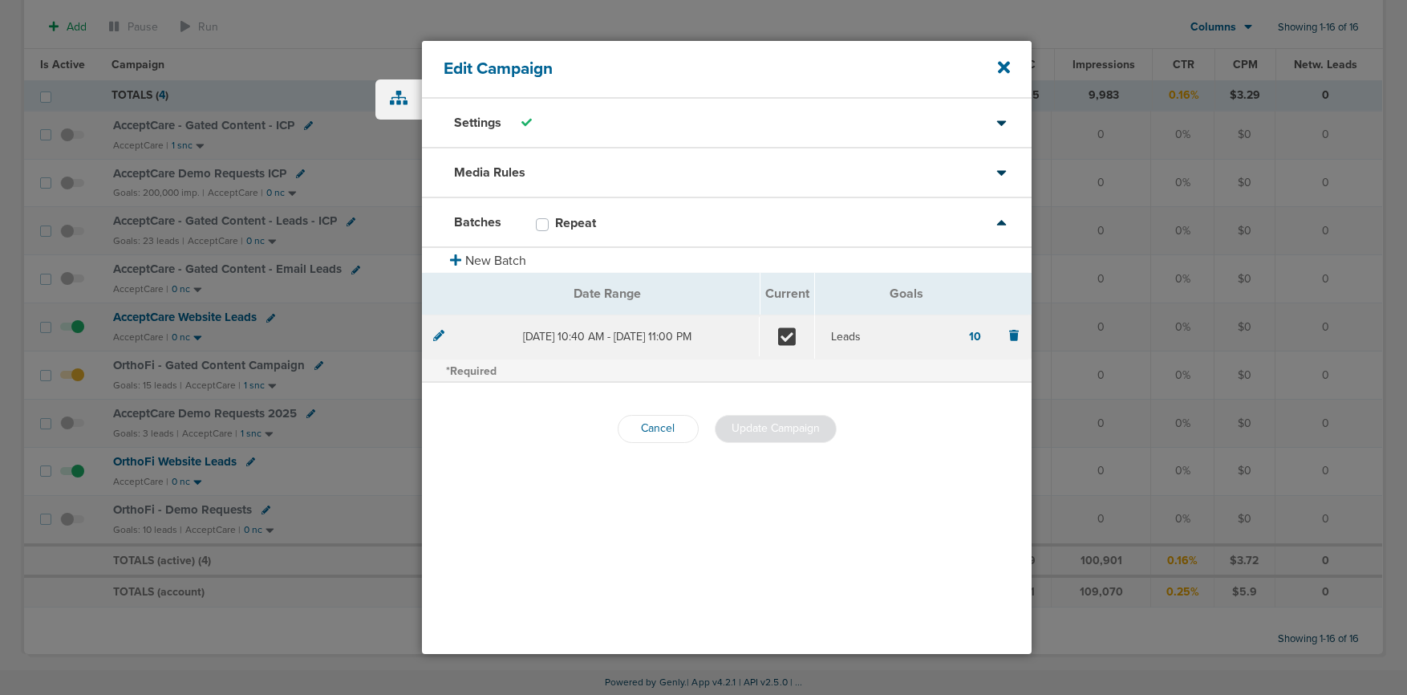
click at [439, 336] on icon at bounding box center [438, 335] width 11 height 11
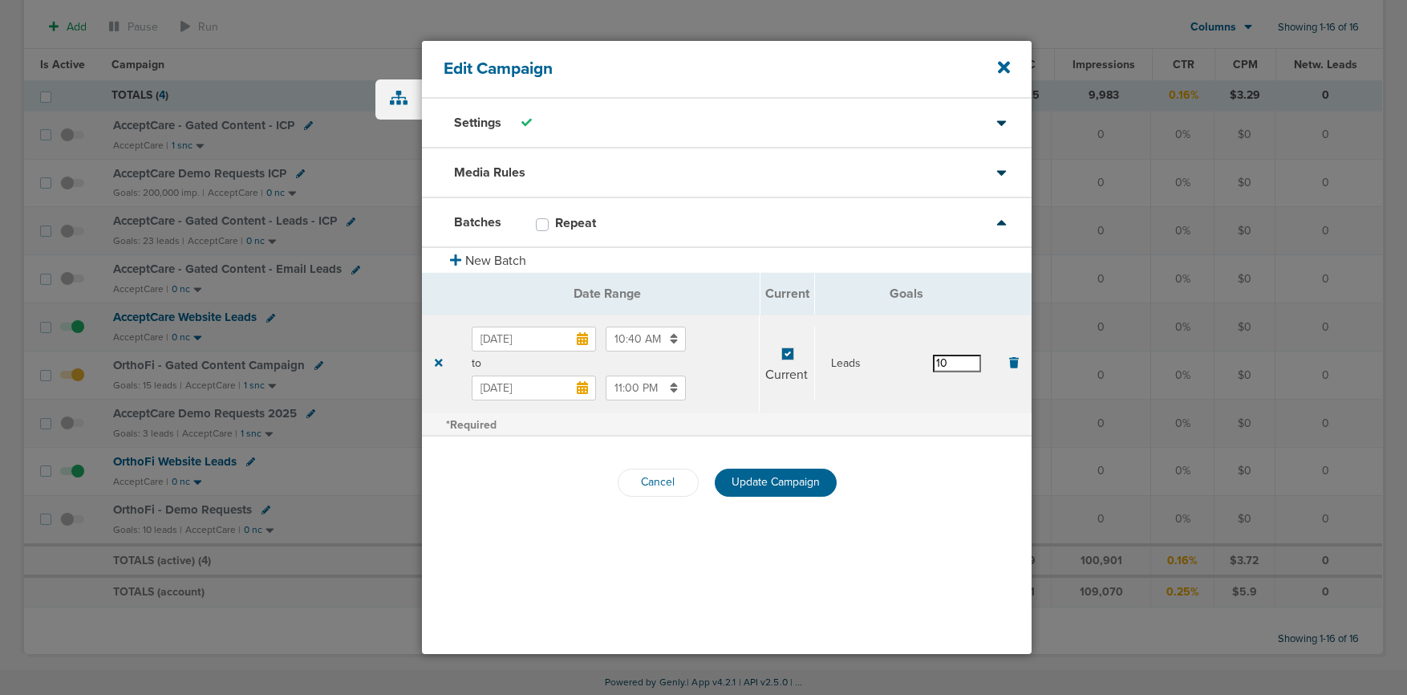
drag, startPoint x: 966, startPoint y: 367, endPoint x: 906, endPoint y: 363, distance: 59.5
click at [906, 363] on div "Leads 10" at bounding box center [906, 364] width 151 height 18
type input "20"
drag, startPoint x: 875, startPoint y: 390, endPoint x: 874, endPoint y: 399, distance: 8.9
click at [875, 393] on section "[DATE] 10:40 AM to [DATE] 11:00 PM Current Leads 20" at bounding box center [726, 363] width 609 height 98
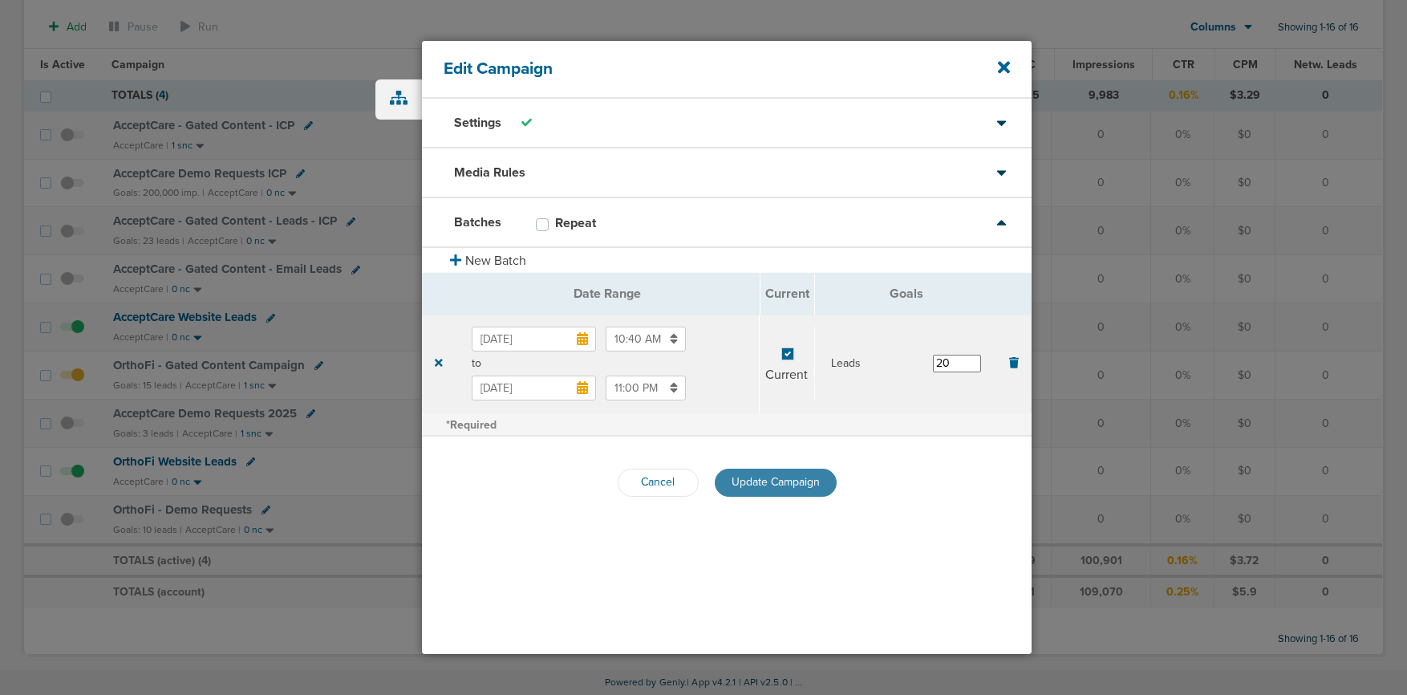
click at [785, 483] on span "Update Campaign" at bounding box center [776, 482] width 88 height 14
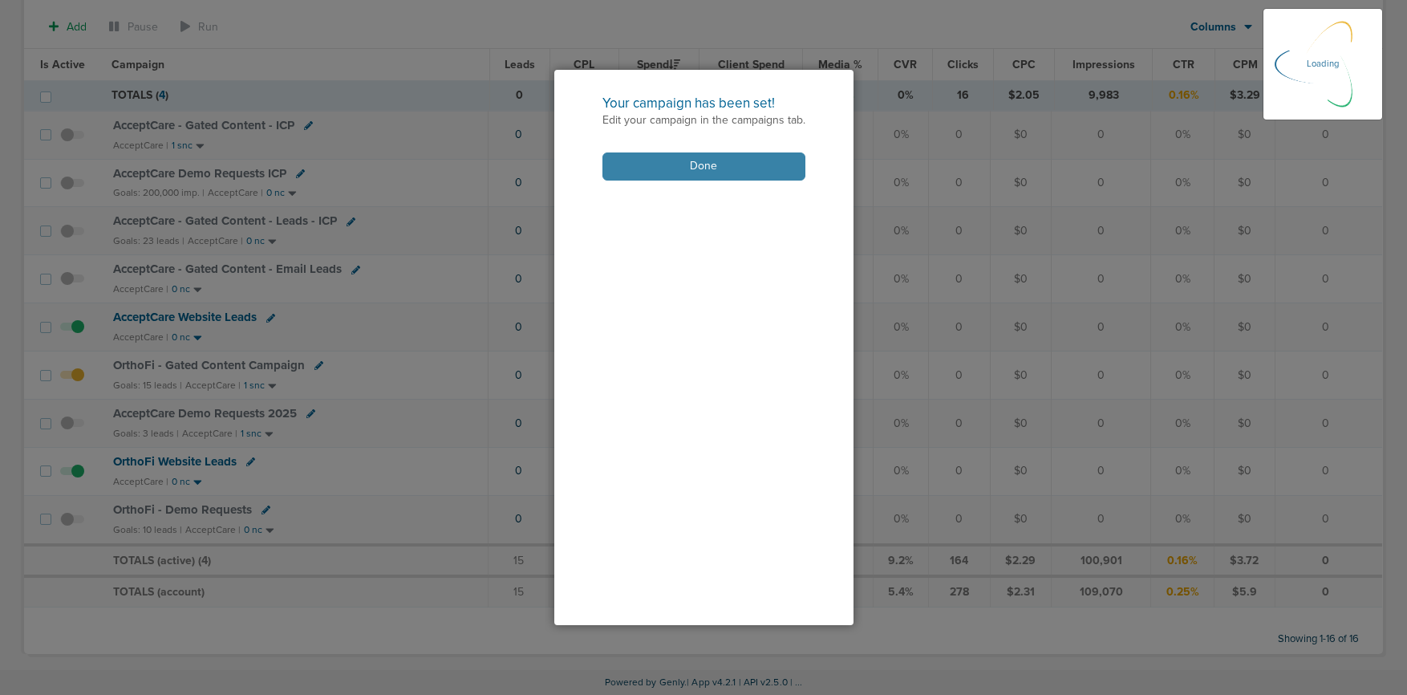
drag, startPoint x: 708, startPoint y: 167, endPoint x: 707, endPoint y: 177, distance: 10.5
click at [708, 167] on button "Done" at bounding box center [703, 166] width 203 height 28
